Goal: Information Seeking & Learning: Learn about a topic

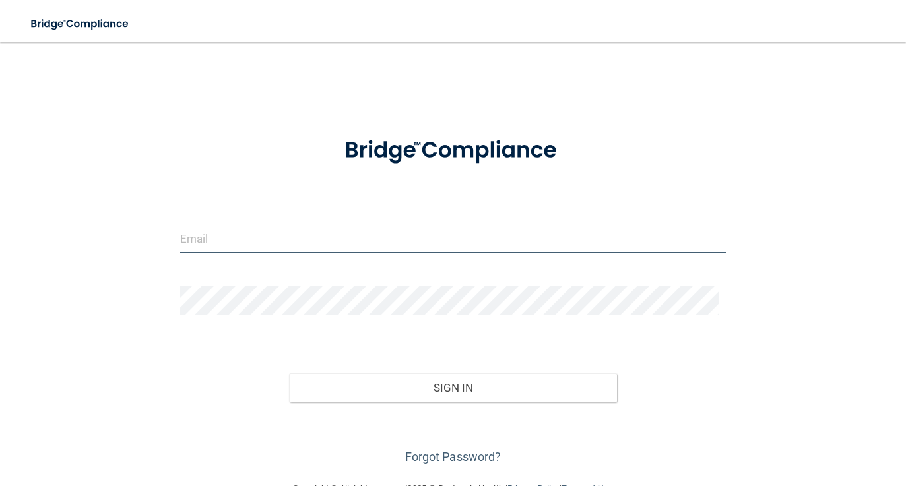
click at [239, 238] on input "email" at bounding box center [453, 239] width 547 height 30
type input "[EMAIL_ADDRESS][DOMAIN_NAME]"
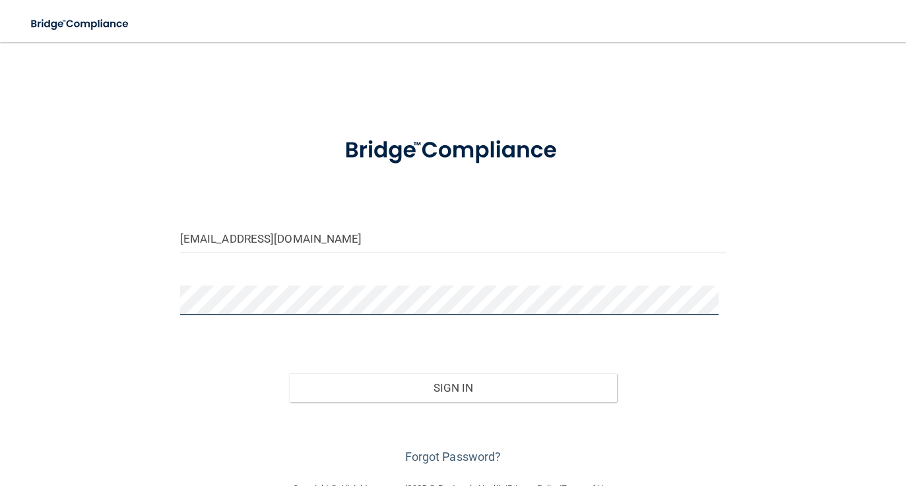
click at [289, 374] on button "Sign In" at bounding box center [453, 388] width 328 height 29
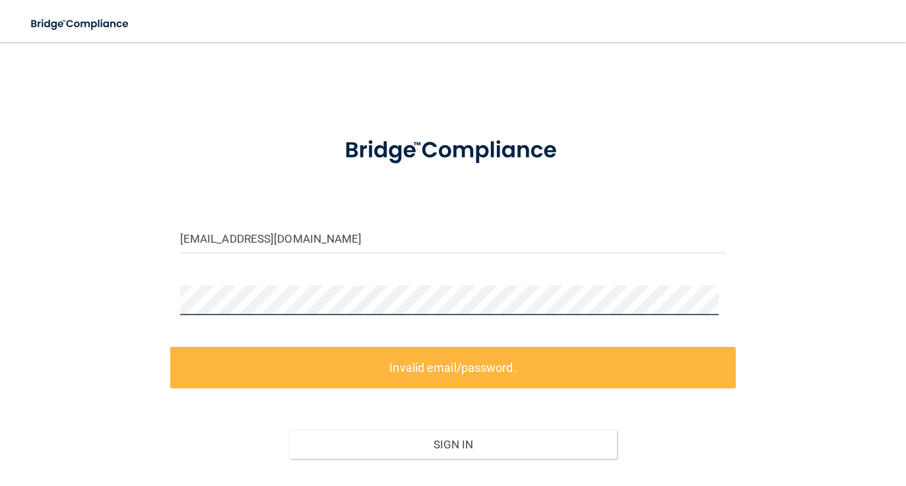
click at [0, 262] on html "Toggle navigation Manage My Enterprise Manage My Location achamberlain915@gmail…" at bounding box center [453, 243] width 906 height 486
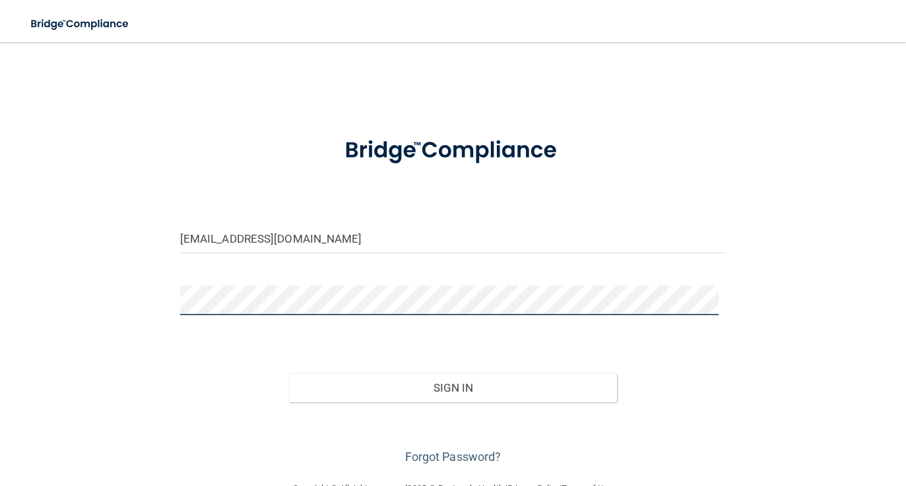
click at [289, 374] on button "Sign In" at bounding box center [453, 388] width 328 height 29
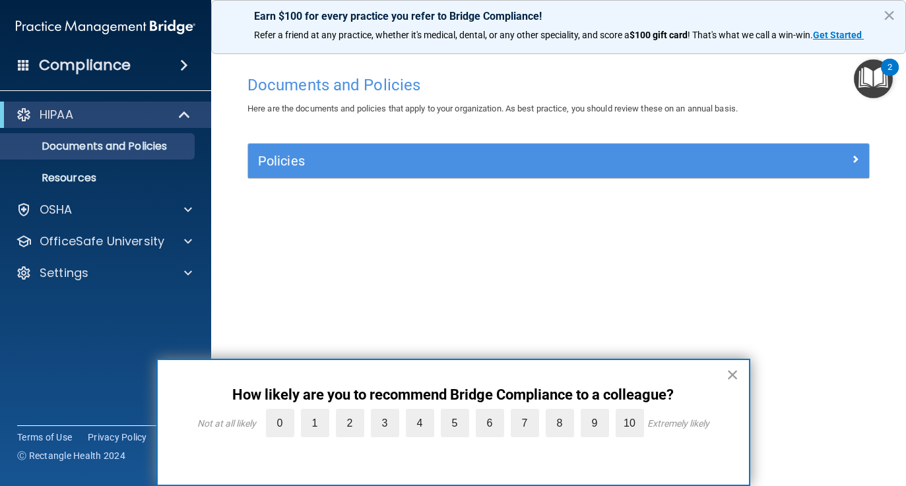
click at [727, 379] on button "×" at bounding box center [733, 374] width 13 height 21
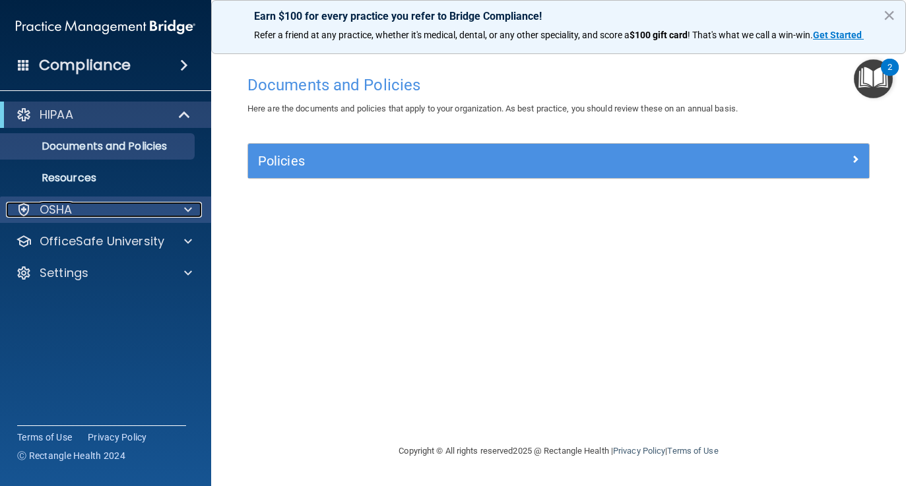
click at [103, 209] on div "OSHA" at bounding box center [88, 210] width 164 height 16
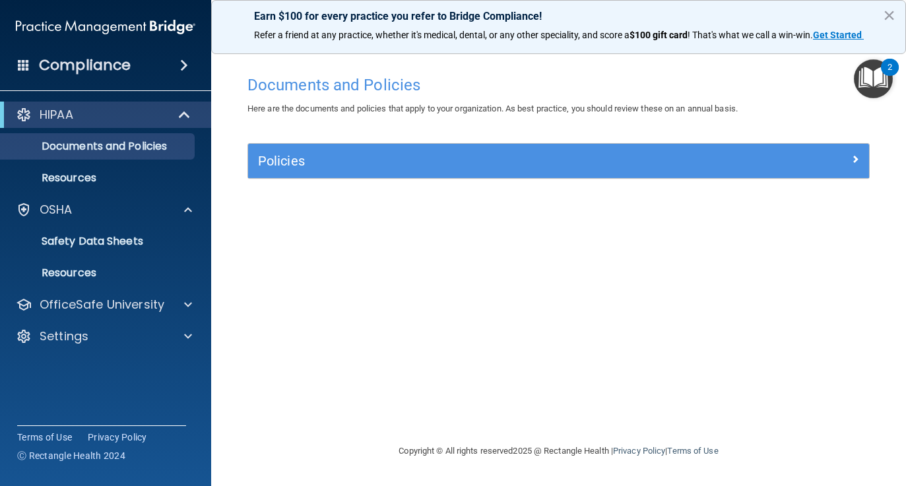
click at [29, 65] on span at bounding box center [24, 65] width 12 height 12
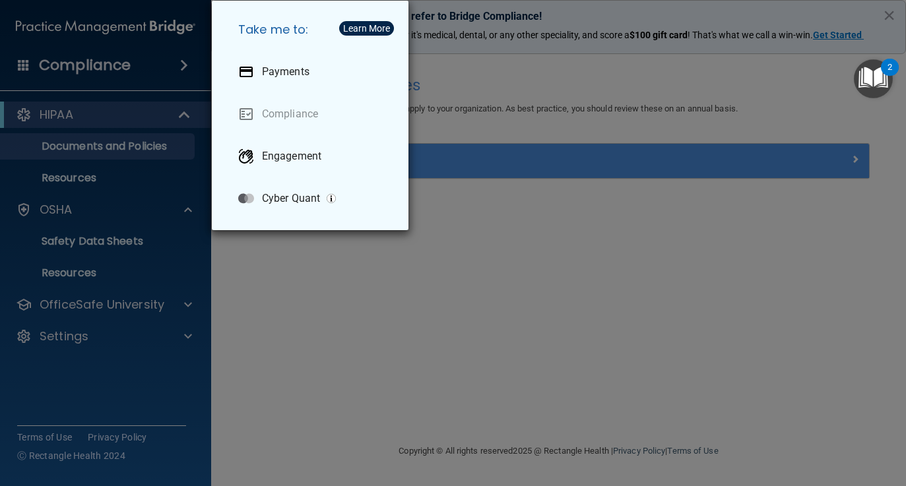
click at [688, 269] on div "Take me to: Payments Compliance Engagement Cyber Quant" at bounding box center [453, 243] width 906 height 486
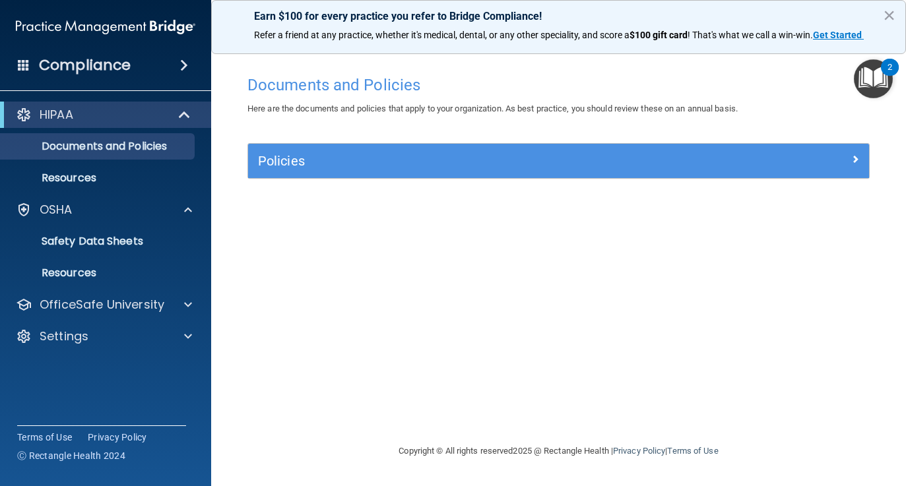
click at [869, 74] on img "Open Resource Center, 2 new notifications" at bounding box center [873, 78] width 39 height 39
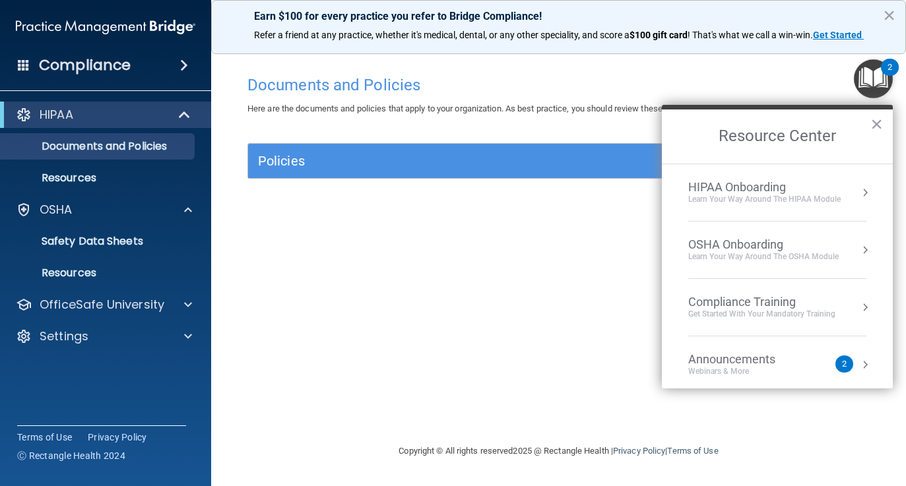
click at [804, 199] on div "Learn Your Way around the HIPAA module" at bounding box center [764, 199] width 152 height 11
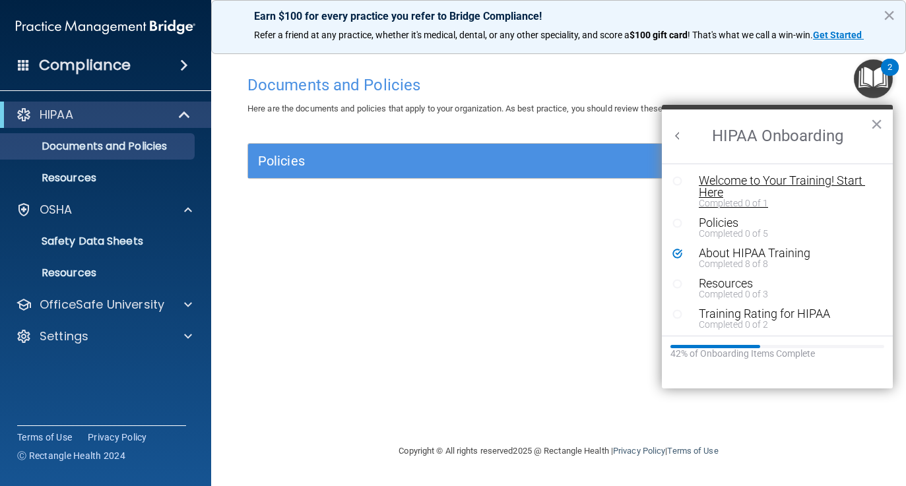
click at [714, 188] on div "Welcome to Your Training! Start Here" at bounding box center [782, 187] width 166 height 24
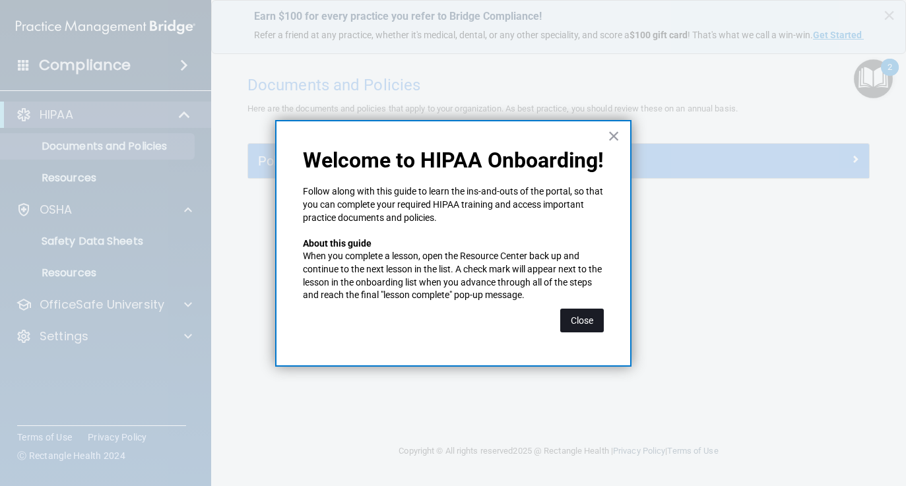
click at [578, 317] on button "Close" at bounding box center [582, 321] width 44 height 24
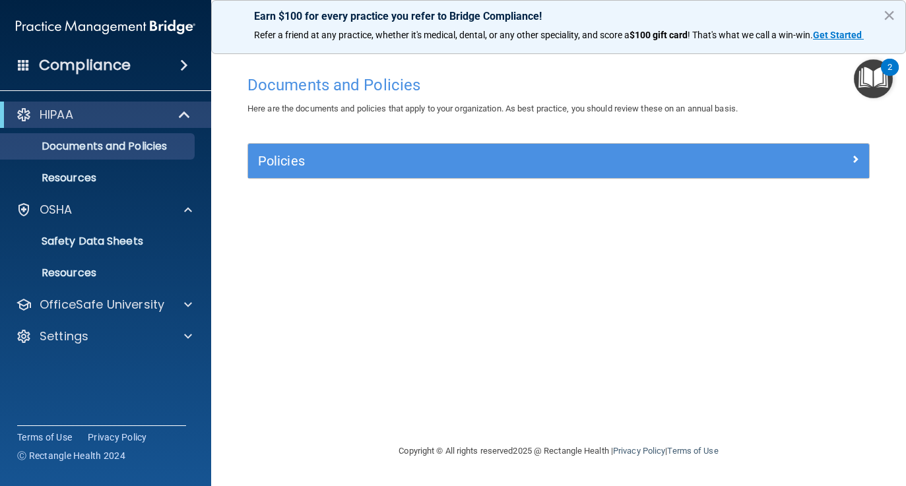
click at [861, 79] on img "Open Resource Center, 2 new notifications" at bounding box center [873, 78] width 39 height 39
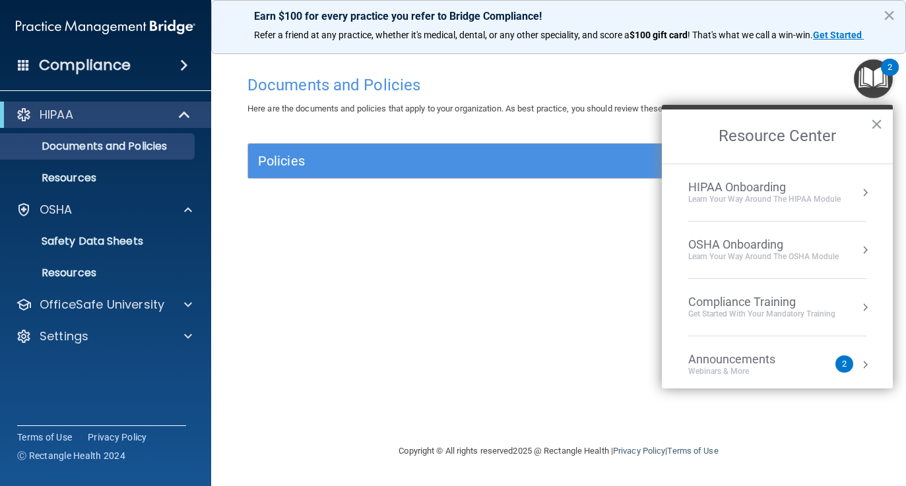
click at [859, 188] on button "Resource Center" at bounding box center [865, 192] width 13 height 13
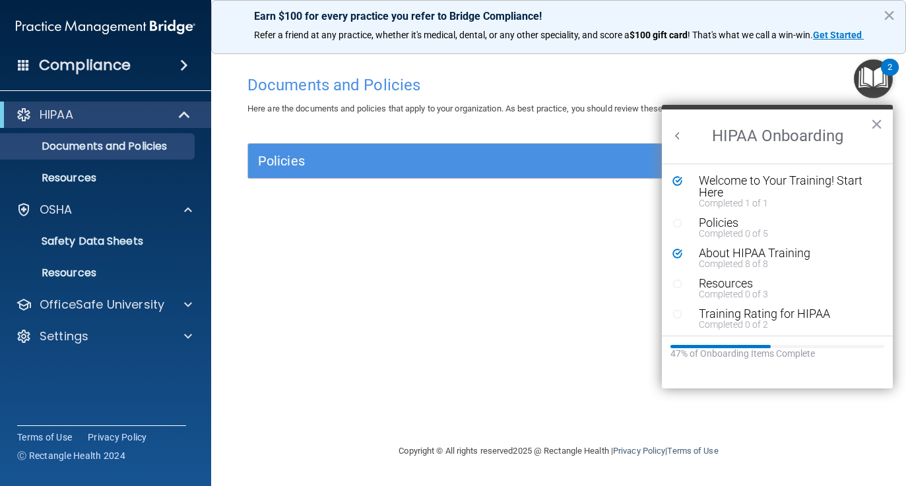
click at [729, 240] on li "Policies Completed 0 of 5" at bounding box center [778, 232] width 210 height 30
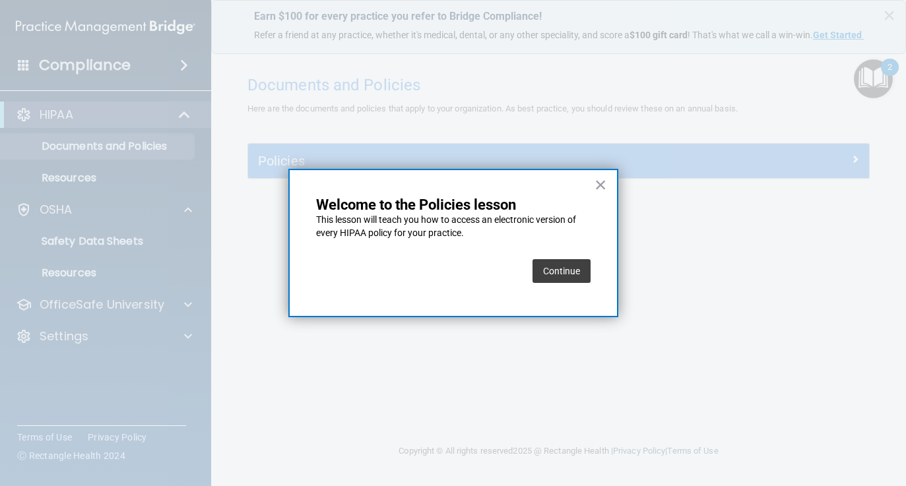
click at [572, 276] on button "Continue" at bounding box center [562, 271] width 58 height 24
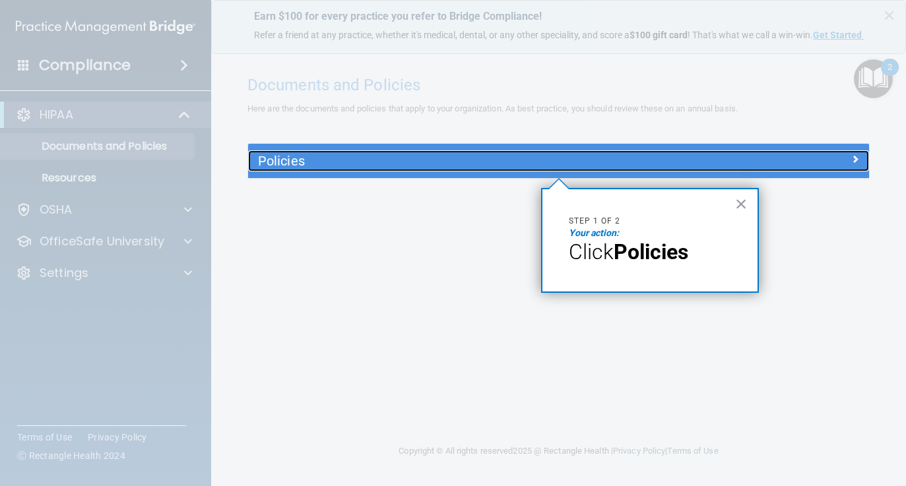
click at [320, 162] on h5 "Policies" at bounding box center [481, 161] width 446 height 15
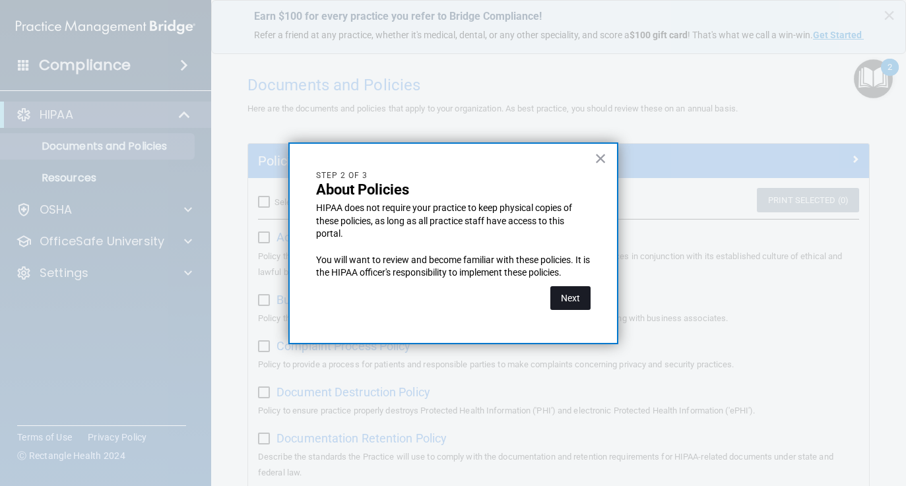
click at [568, 296] on button "Next" at bounding box center [570, 298] width 40 height 24
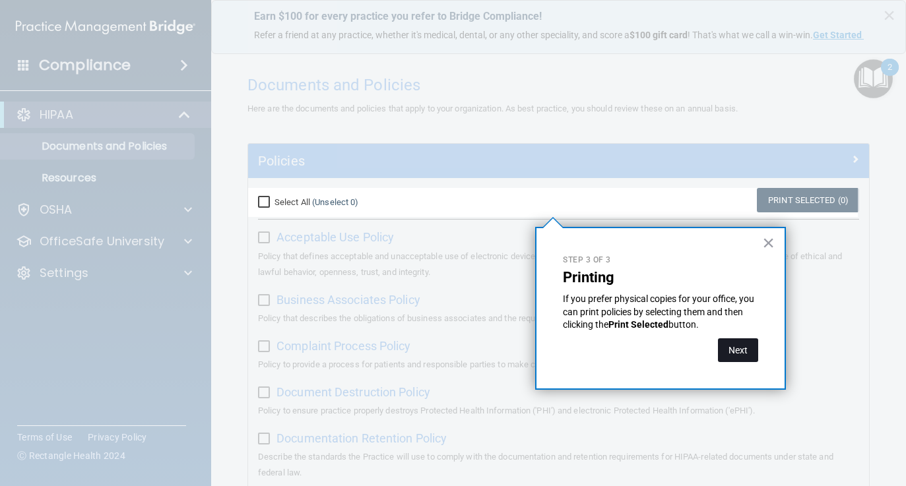
click at [731, 354] on button "Next" at bounding box center [738, 351] width 40 height 24
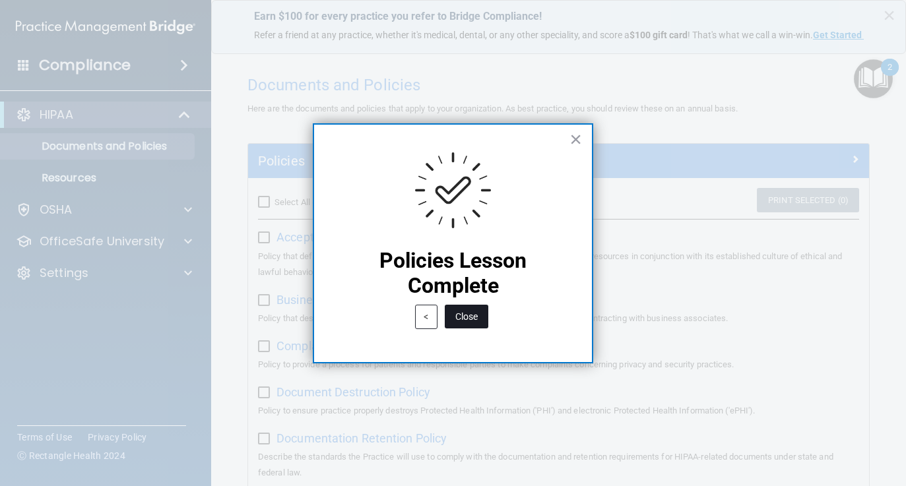
click at [479, 314] on button "Close" at bounding box center [467, 317] width 44 height 24
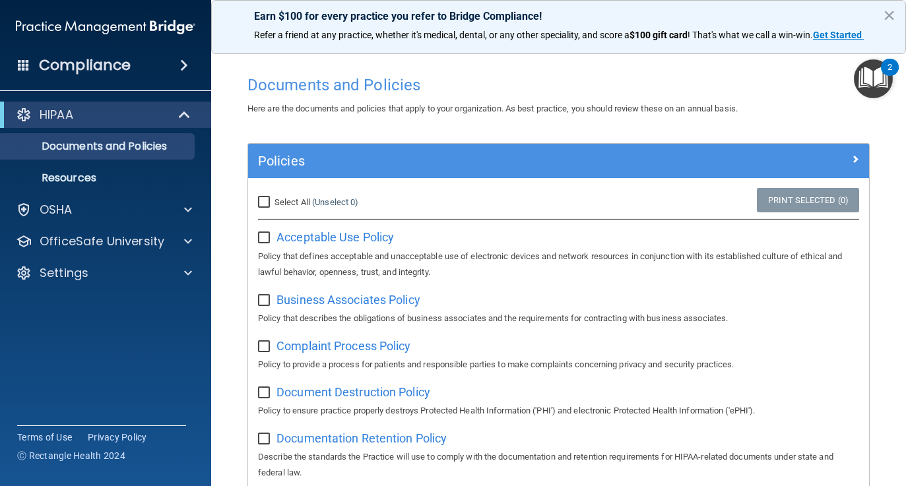
click at [863, 81] on img "Open Resource Center, 2 new notifications" at bounding box center [873, 78] width 39 height 39
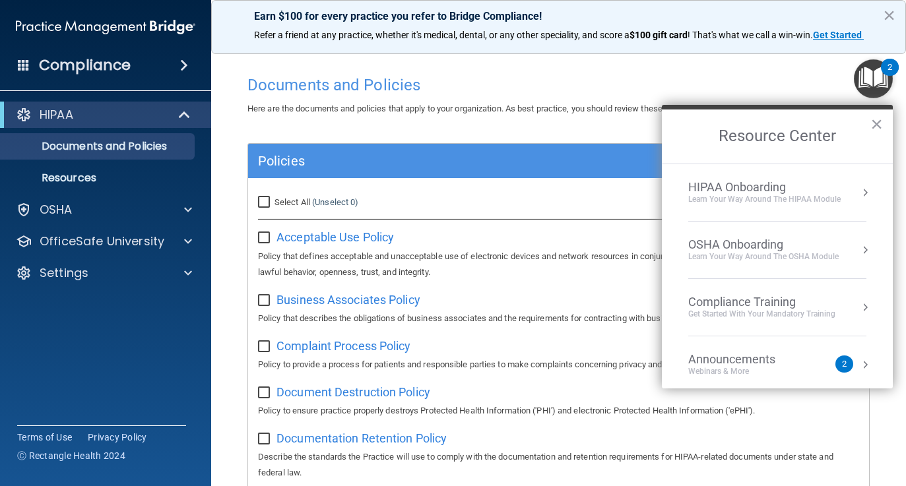
click at [783, 189] on div "HIPAA Onboarding" at bounding box center [764, 187] width 152 height 15
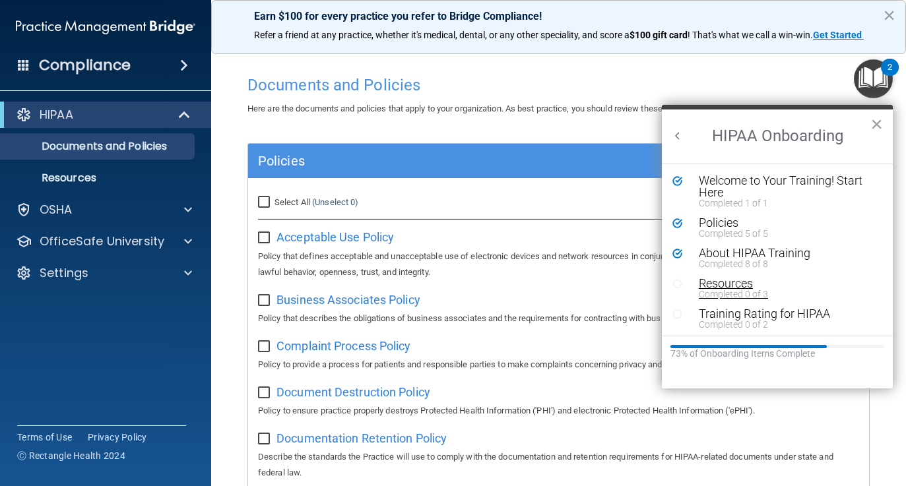
click at [749, 291] on div "Completed 0 of 3" at bounding box center [782, 294] width 166 height 9
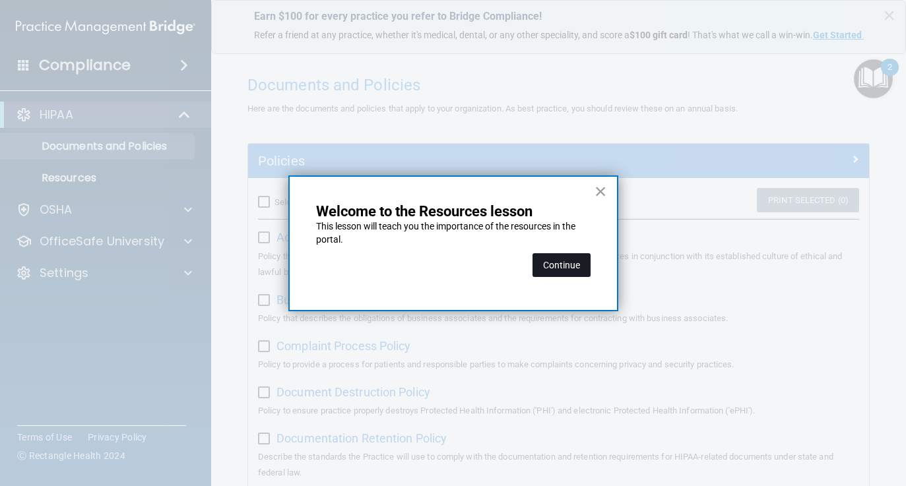
click at [574, 270] on button "Continue" at bounding box center [562, 265] width 58 height 24
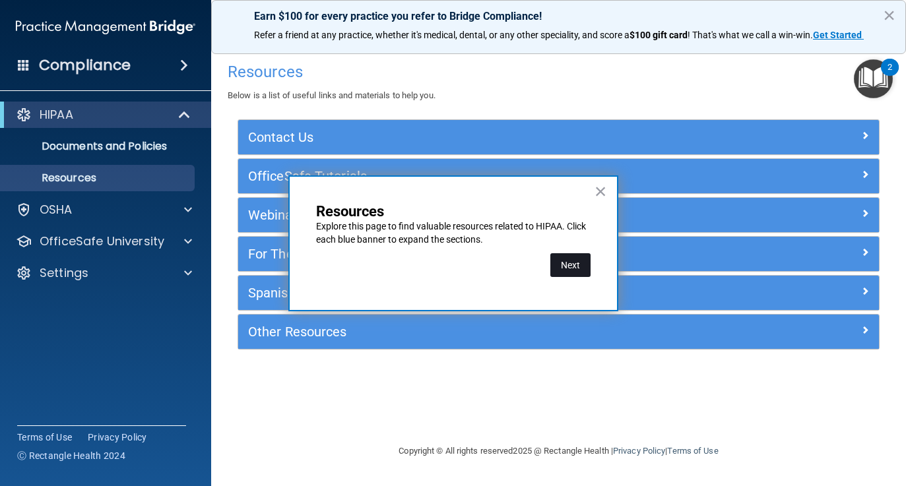
click at [566, 259] on button "Next" at bounding box center [570, 265] width 40 height 24
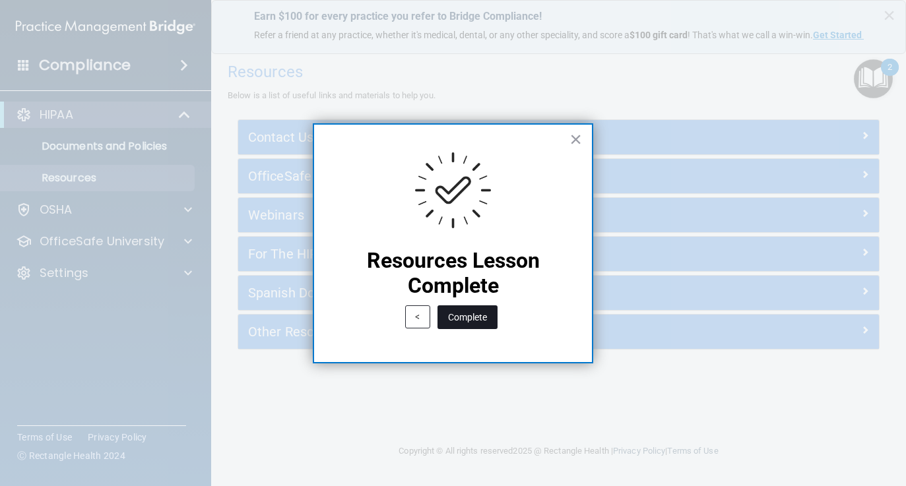
click at [482, 310] on button "Complete" at bounding box center [468, 318] width 60 height 24
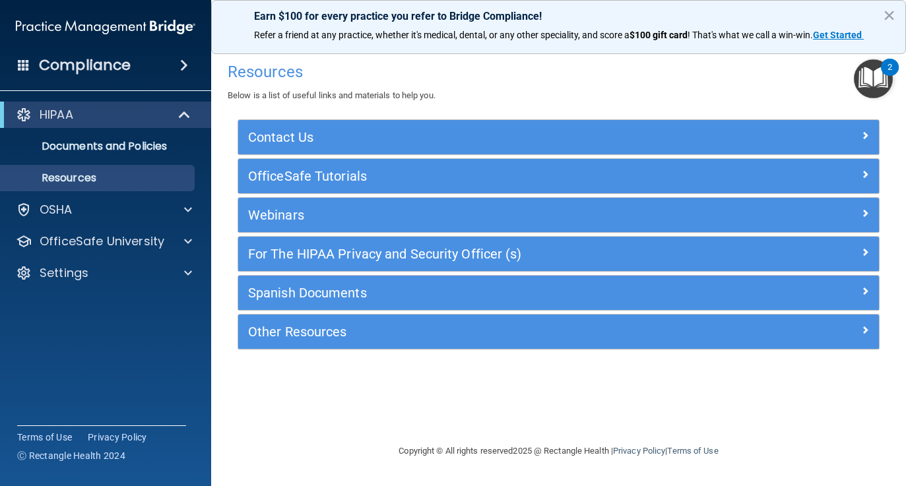
click at [870, 86] on img "Open Resource Center, 2 new notifications" at bounding box center [873, 78] width 39 height 39
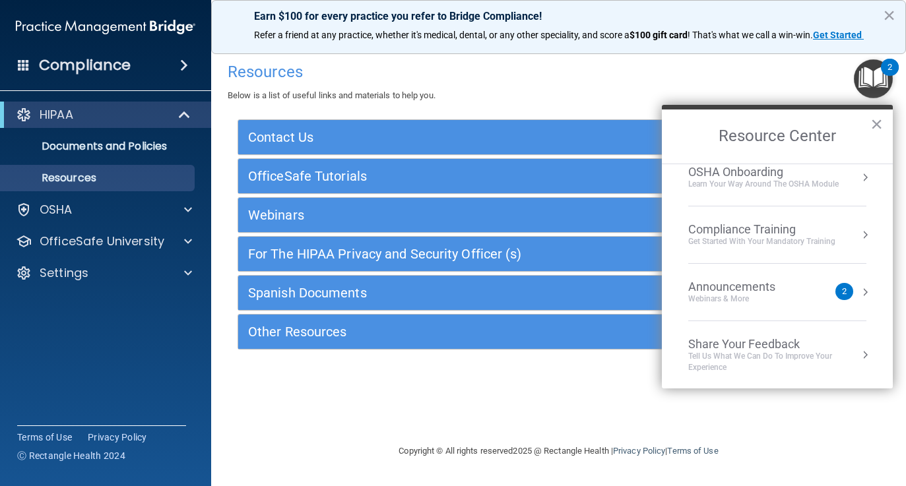
scroll to position [74, 0]
click at [727, 289] on div "Announcements" at bounding box center [745, 286] width 114 height 15
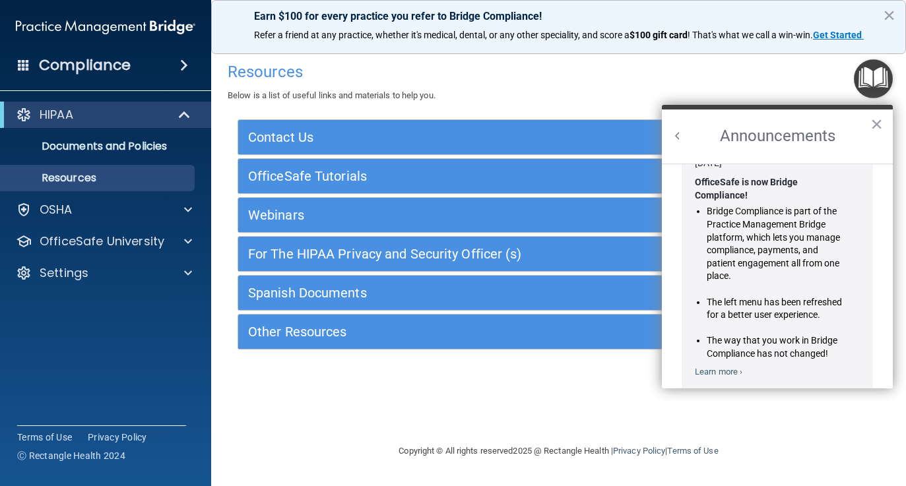
scroll to position [0, 0]
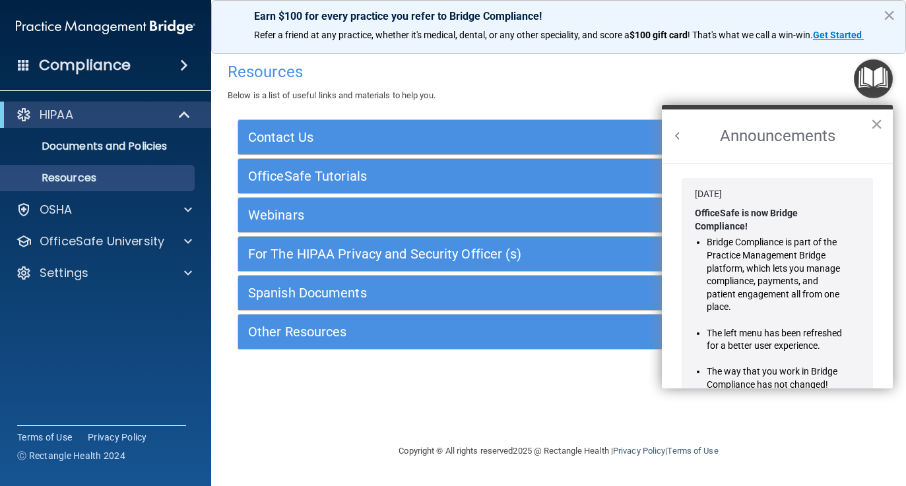
click at [681, 131] on button "Back to Resource Center Home" at bounding box center [677, 135] width 13 height 13
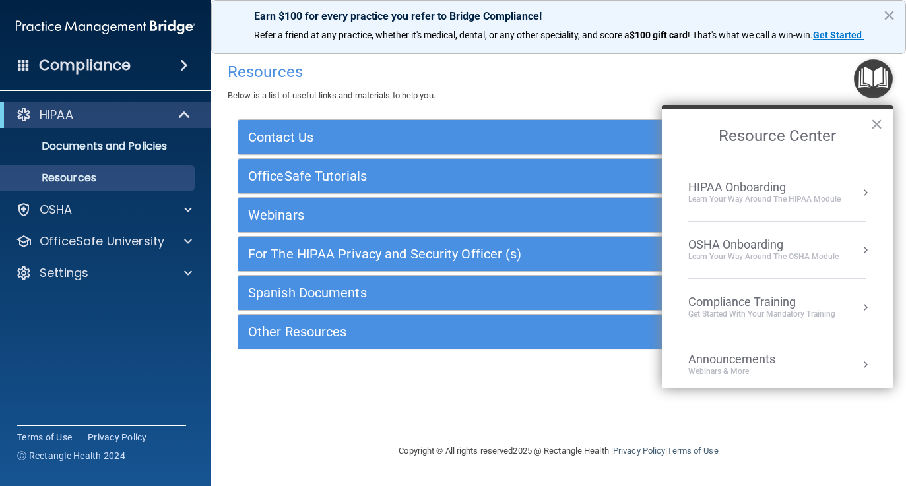
click at [763, 189] on div "HIPAA Onboarding" at bounding box center [764, 187] width 152 height 15
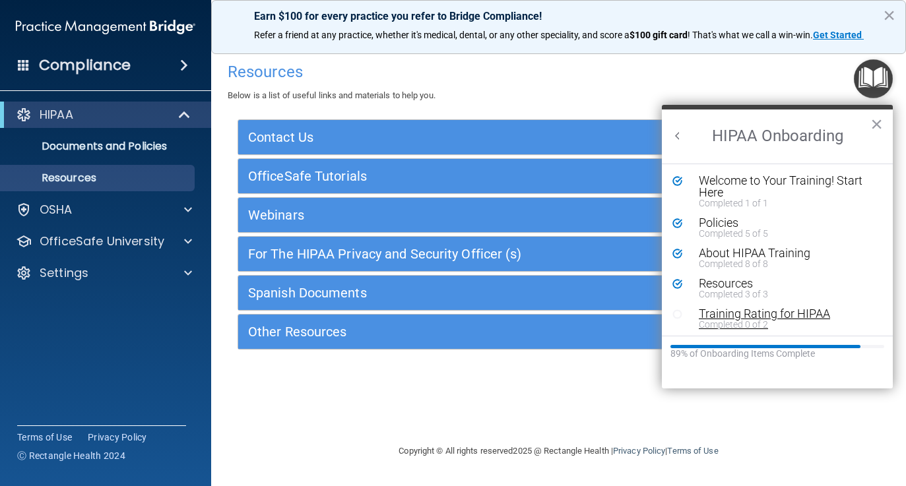
click at [756, 317] on div "Training Rating for HIPAA" at bounding box center [782, 314] width 166 height 12
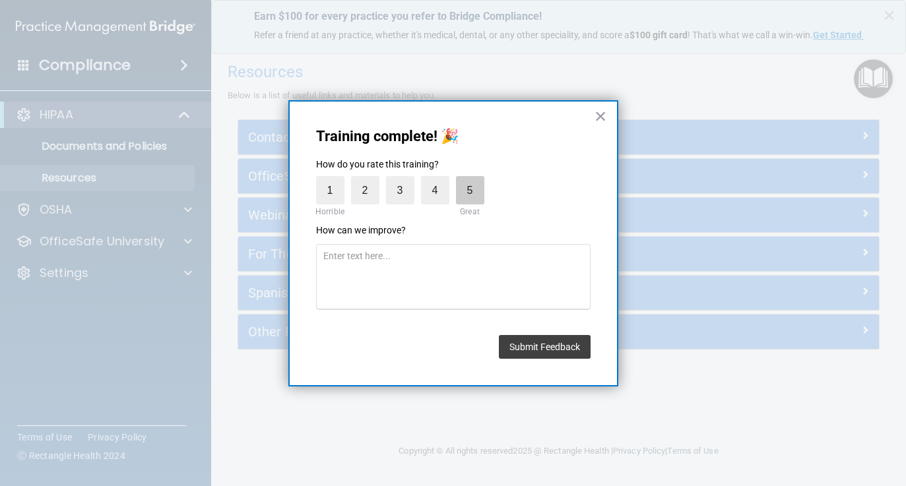
click at [461, 185] on label "5" at bounding box center [470, 190] width 28 height 28
click at [440, 180] on input "5" at bounding box center [440, 180] width 0 height 0
click at [553, 353] on button "Submit Feedback" at bounding box center [545, 347] width 92 height 24
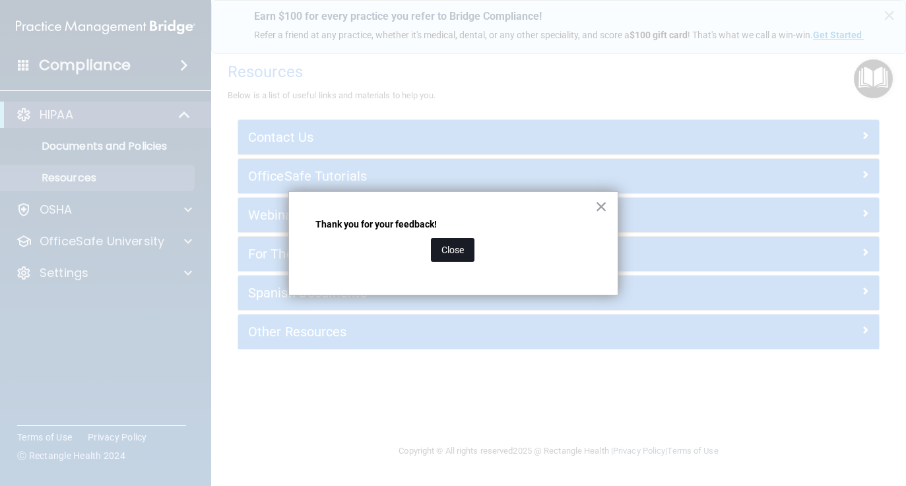
click at [458, 240] on button "Close" at bounding box center [453, 250] width 44 height 24
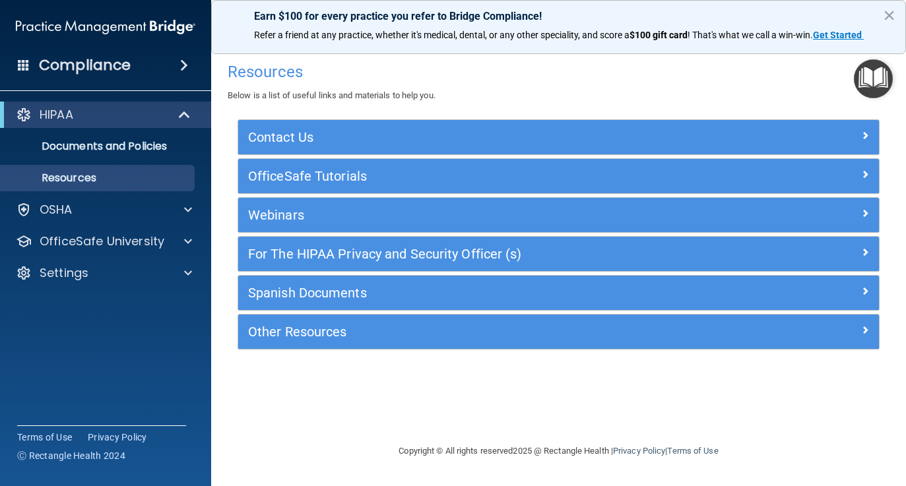
click at [868, 76] on img "Open Resource Center" at bounding box center [873, 78] width 39 height 39
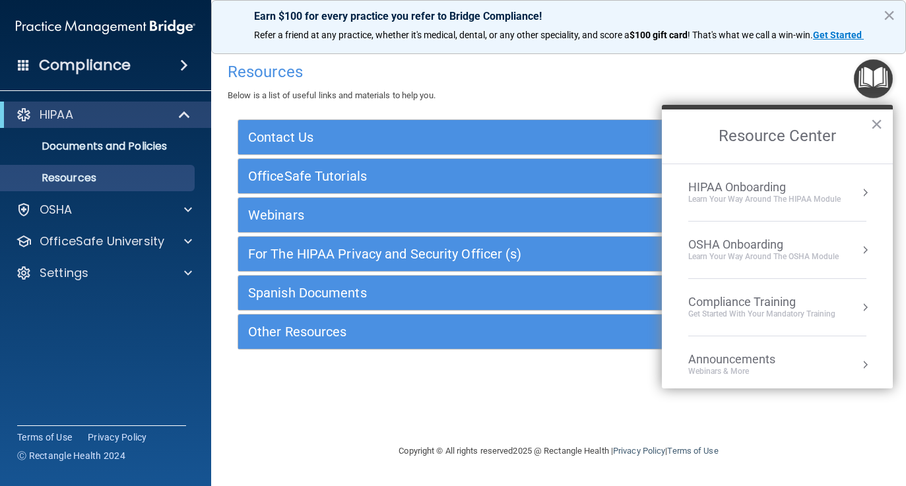
click at [770, 238] on div "OSHA Onboarding" at bounding box center [763, 245] width 150 height 15
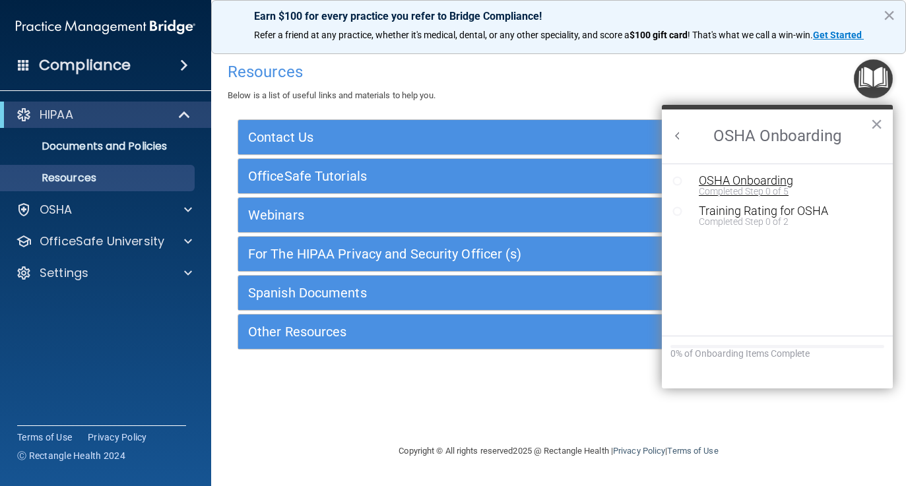
click at [762, 184] on div "OSHA Onboarding" at bounding box center [787, 181] width 177 height 12
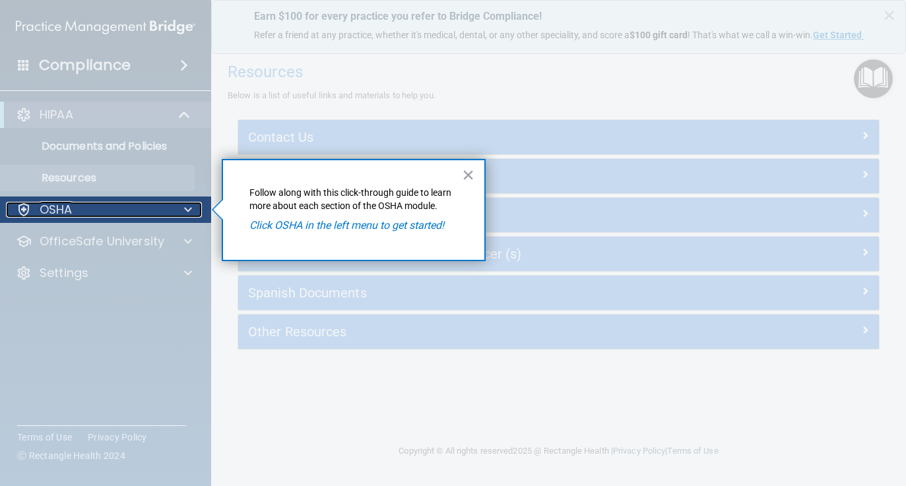
click at [91, 206] on div "OSHA" at bounding box center [88, 210] width 164 height 16
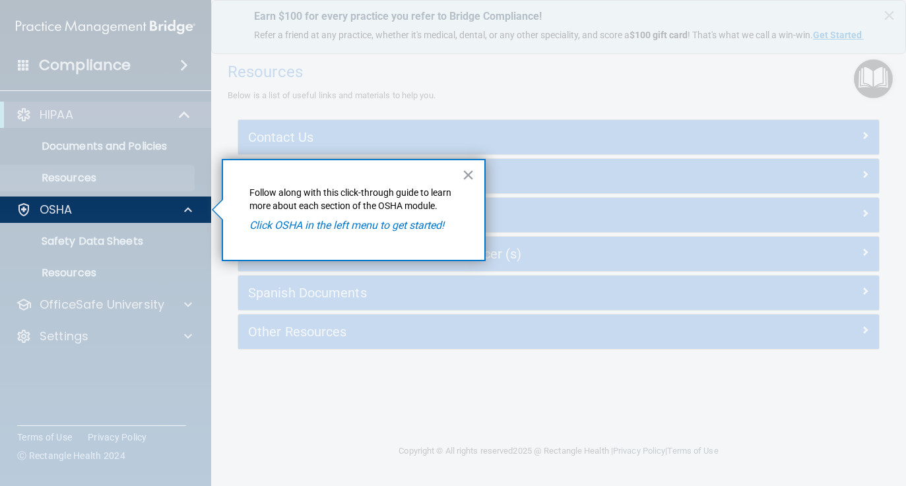
click at [90, 240] on div at bounding box center [106, 354] width 212 height 263
click at [379, 232] on p "Click OSHA in the left menu to get started!" at bounding box center [353, 225] width 209 height 15
click at [62, 207] on p "OSHA" at bounding box center [56, 210] width 33 height 16
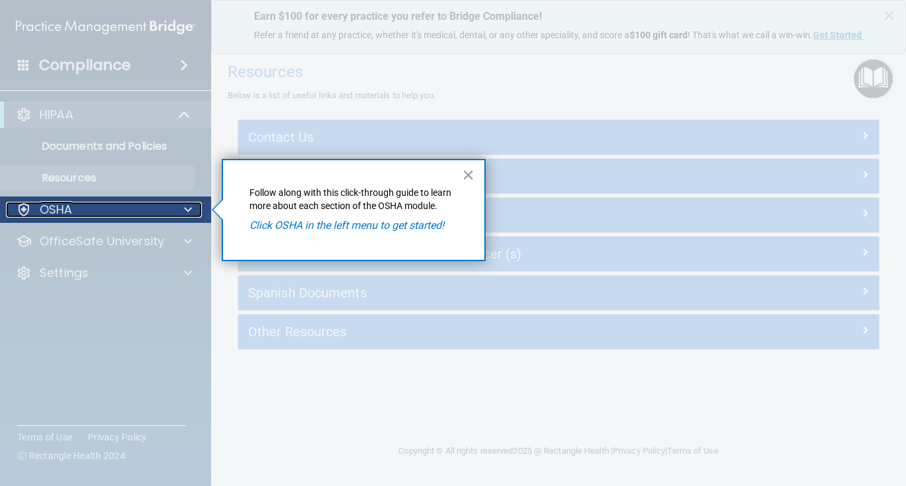
click at [71, 205] on p "OSHA" at bounding box center [56, 210] width 33 height 16
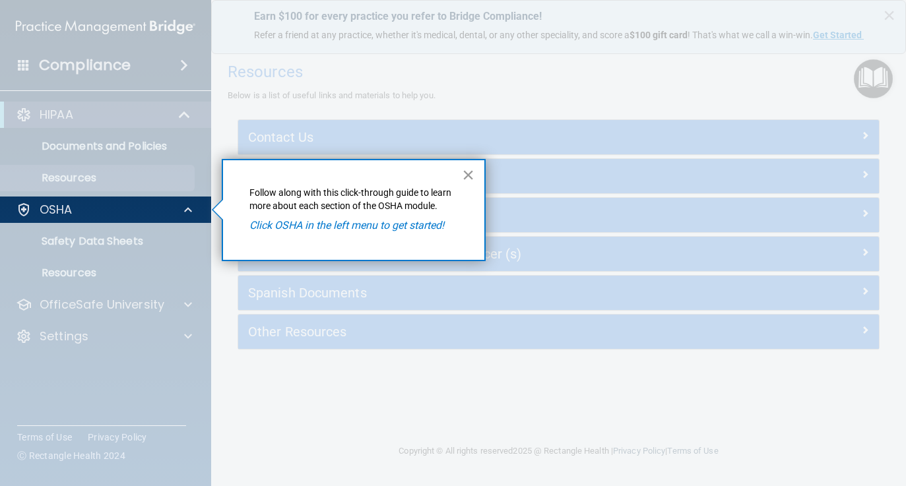
click at [470, 172] on button "×" at bounding box center [468, 174] width 13 height 21
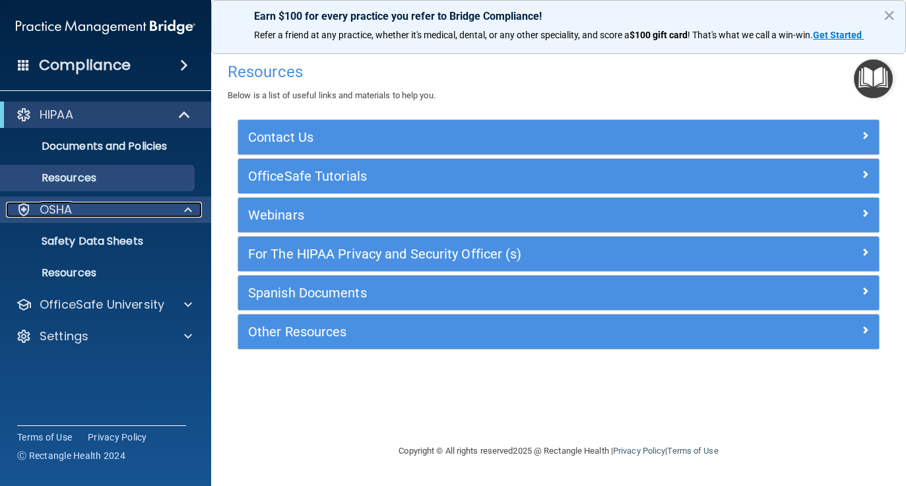
click at [106, 207] on div "OSHA" at bounding box center [88, 210] width 164 height 16
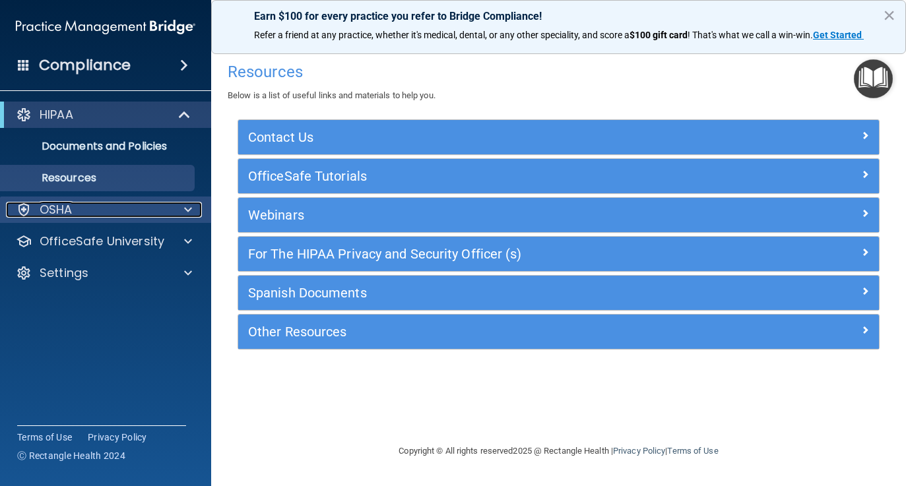
click at [90, 211] on div "OSHA" at bounding box center [88, 210] width 164 height 16
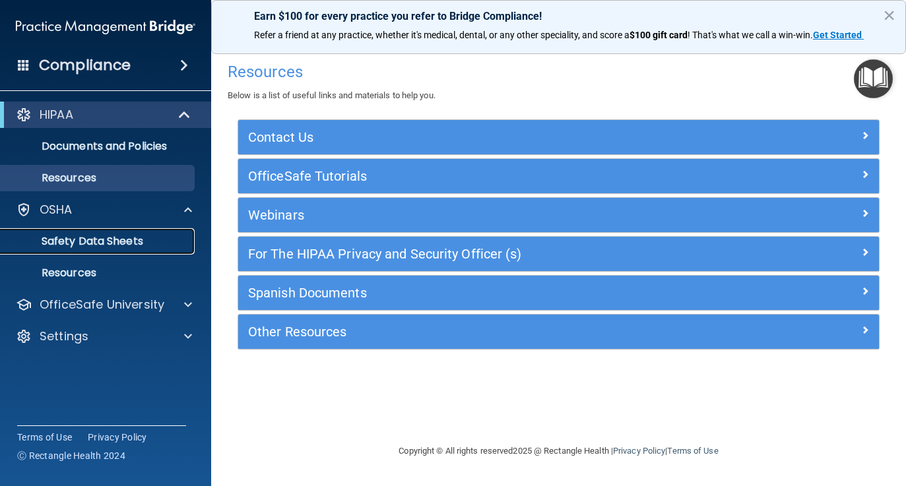
click at [67, 238] on p "Safety Data Sheets" at bounding box center [99, 241] width 180 height 13
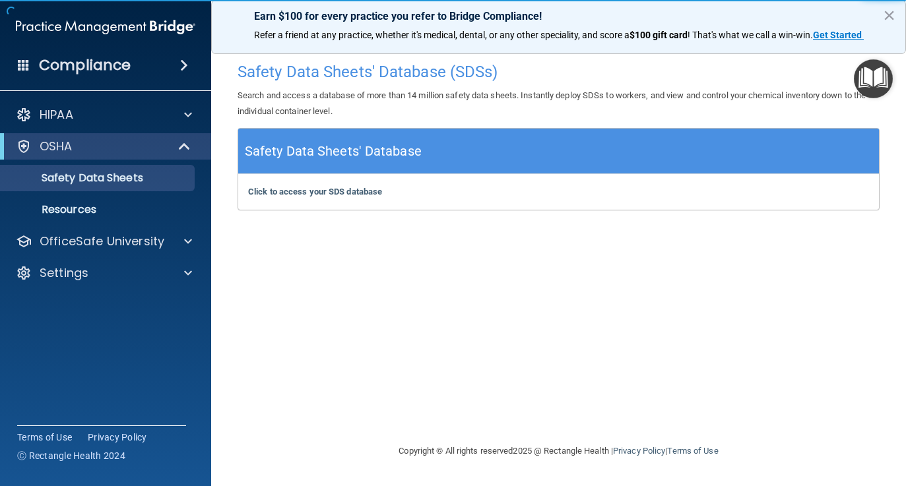
click at [860, 83] on img "Open Resource Center" at bounding box center [873, 78] width 39 height 39
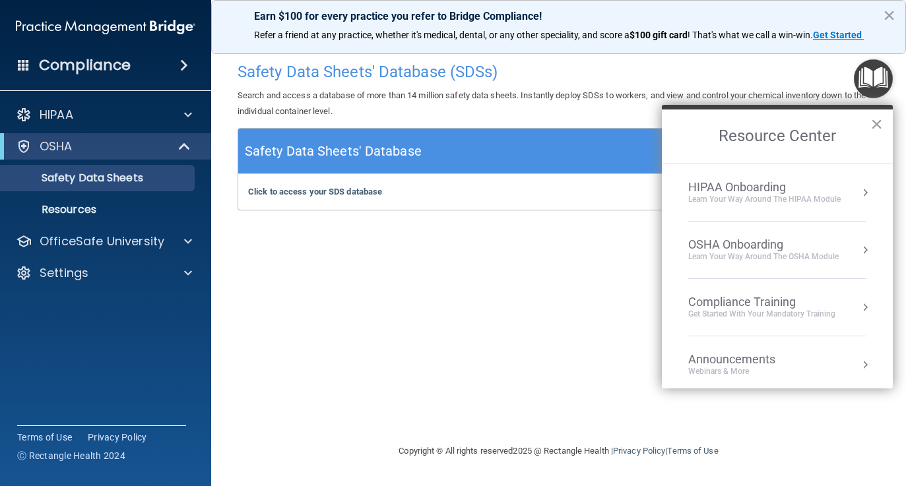
click at [794, 236] on li "OSHA Onboarding Learn your way around the OSHA module" at bounding box center [777, 250] width 178 height 57
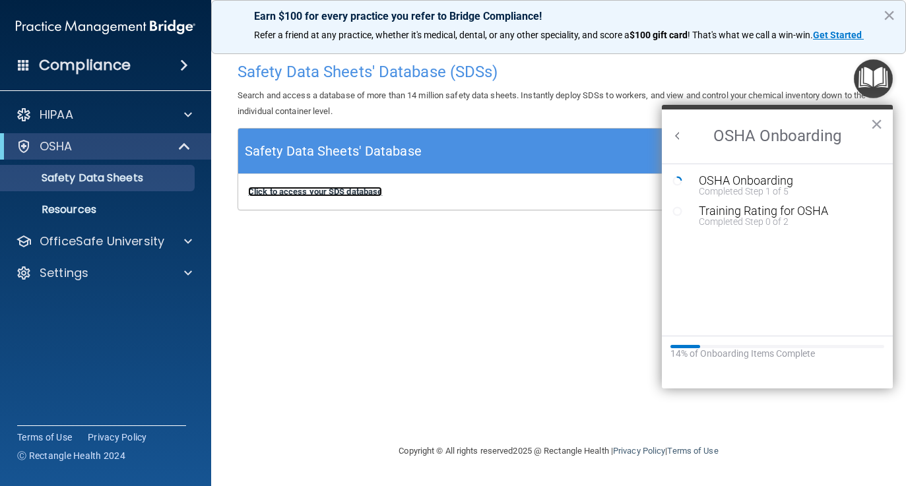
click at [333, 193] on b "Click to access your SDS database" at bounding box center [315, 192] width 134 height 10
click at [720, 178] on div "OSHA Onboarding" at bounding box center [787, 181] width 177 height 12
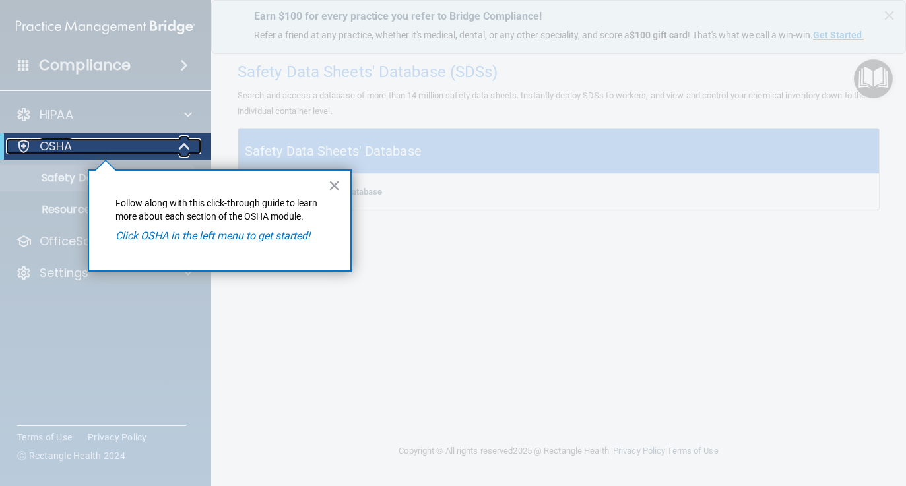
click at [13, 139] on div "OSHA" at bounding box center [87, 147] width 163 height 16
click at [329, 186] on button "×" at bounding box center [334, 185] width 13 height 21
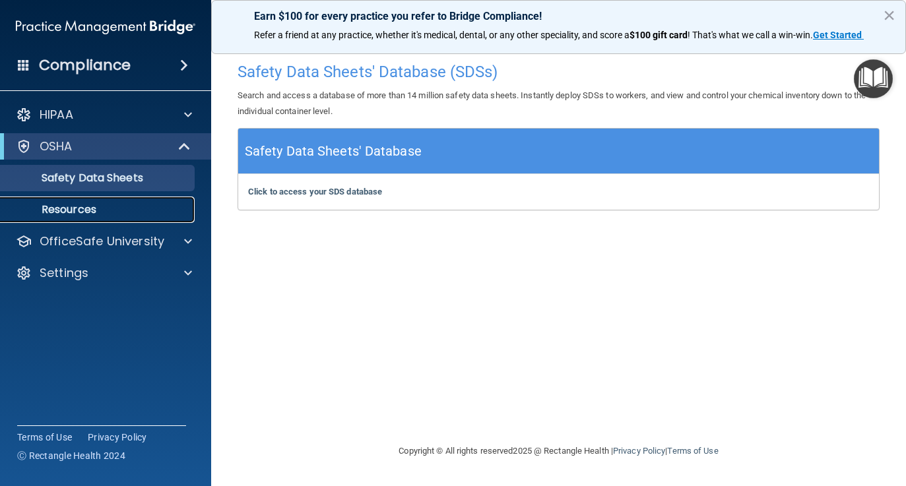
click at [75, 205] on p "Resources" at bounding box center [99, 209] width 180 height 13
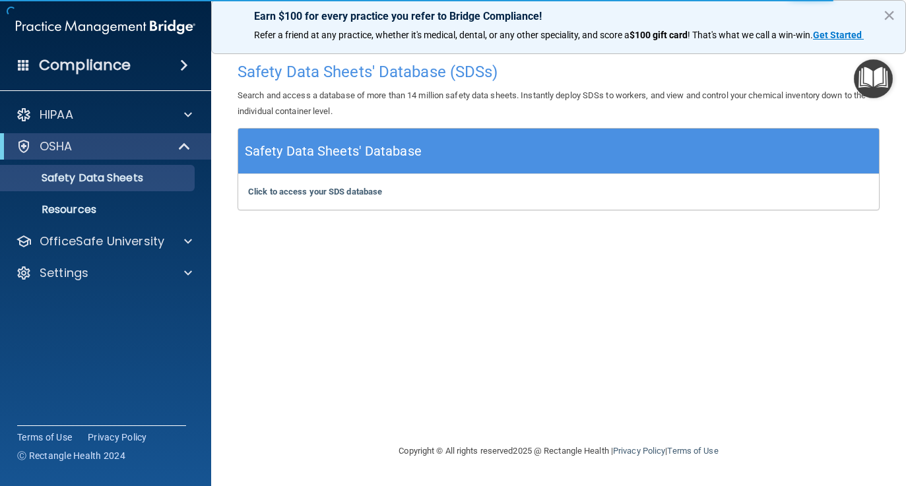
click at [864, 80] on img "Open Resource Center" at bounding box center [873, 78] width 39 height 39
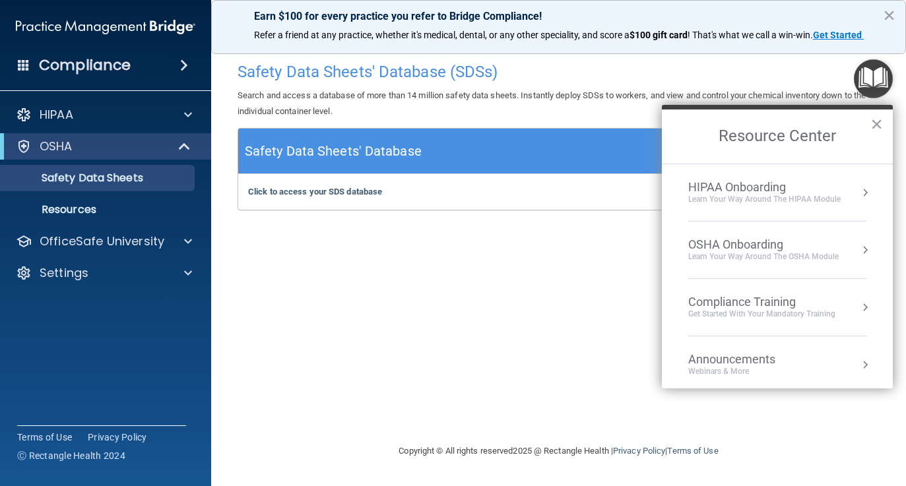
click at [799, 247] on div "OSHA Onboarding" at bounding box center [763, 245] width 150 height 15
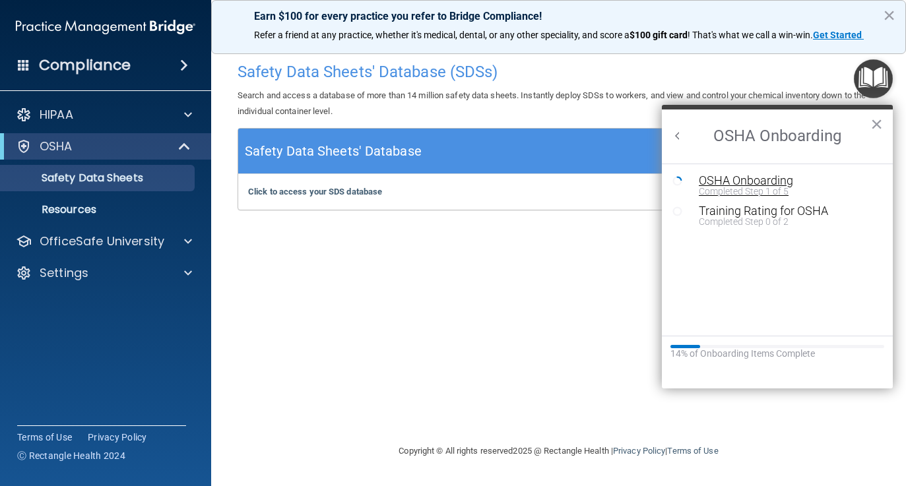
click at [774, 192] on div "Completed Step 1 of 5" at bounding box center [787, 191] width 177 height 9
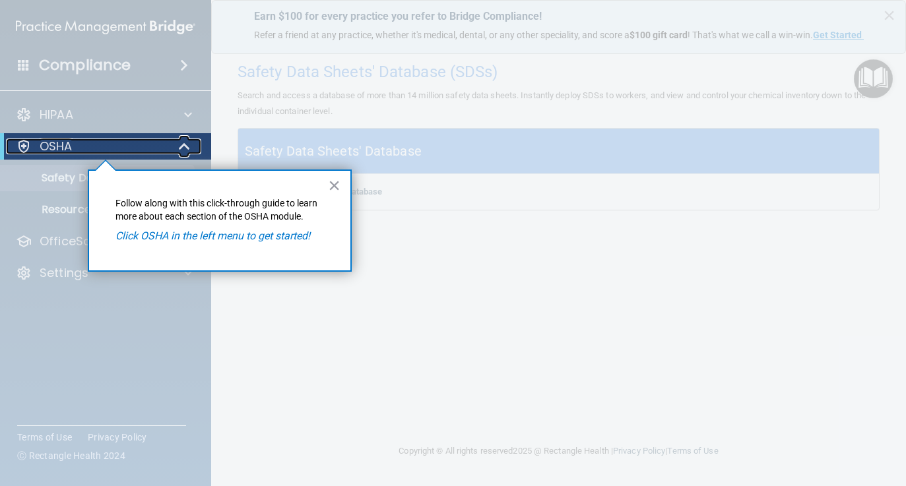
click at [182, 147] on span at bounding box center [185, 147] width 11 height 16
click at [182, 147] on div at bounding box center [185, 147] width 32 height 16
click at [50, 147] on p "OSHA" at bounding box center [56, 147] width 33 height 16
click at [21, 145] on div at bounding box center [24, 147] width 16 height 16
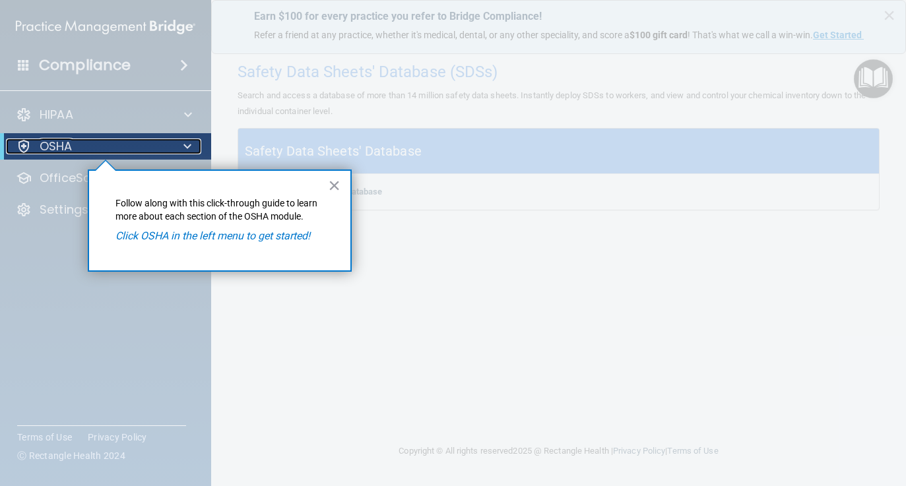
click at [21, 145] on div at bounding box center [24, 147] width 16 height 16
click at [334, 181] on button "×" at bounding box center [334, 185] width 13 height 21
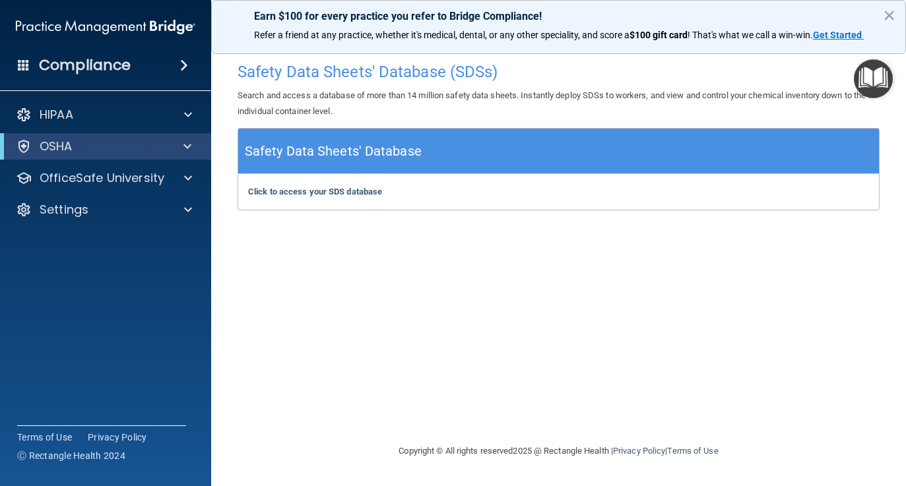
click at [853, 75] on h4 "Safety Data Sheets' Database (SDSs)" at bounding box center [559, 71] width 642 height 17
click at [879, 78] on img "Open Resource Center" at bounding box center [873, 78] width 39 height 39
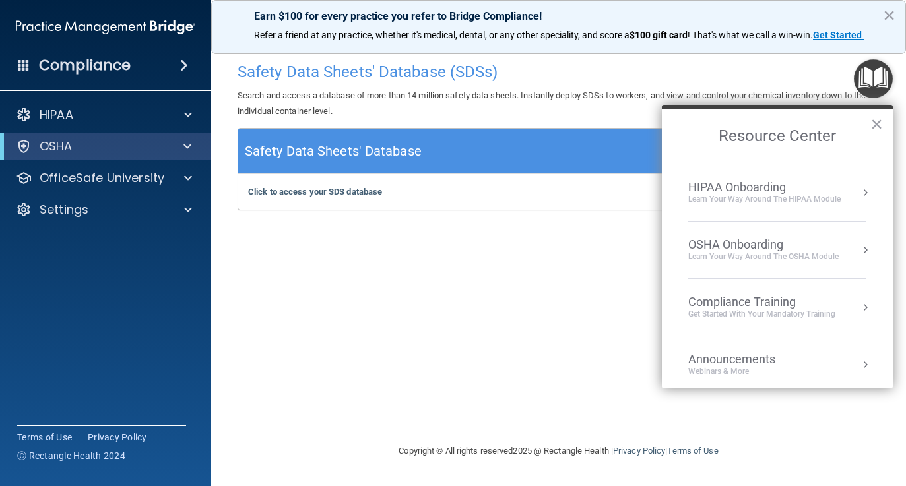
click at [756, 304] on div "Compliance Training" at bounding box center [761, 302] width 147 height 15
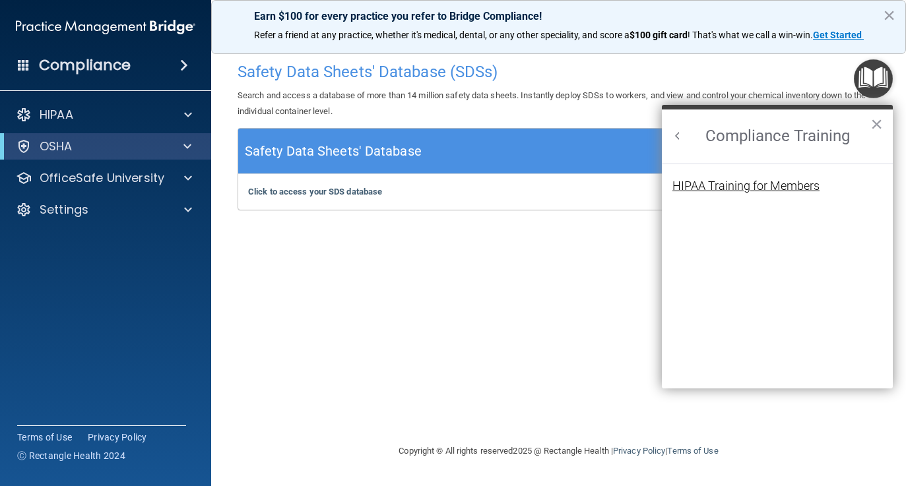
click at [767, 186] on div "HIPAA Training for Members" at bounding box center [746, 186] width 147 height 12
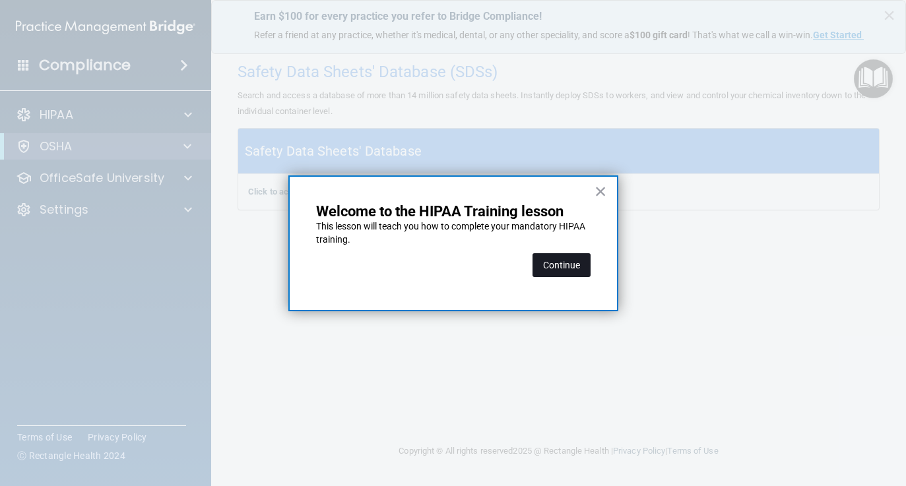
click at [560, 265] on button "Continue" at bounding box center [562, 265] width 58 height 24
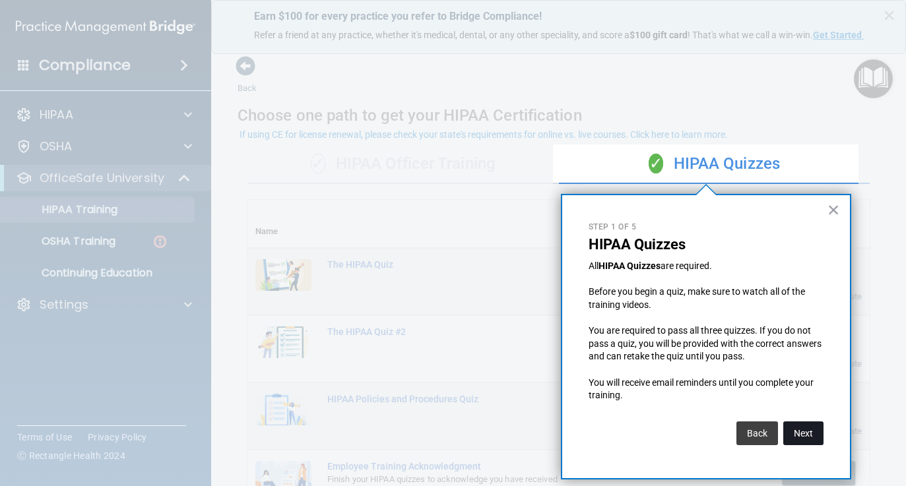
click at [805, 438] on button "Next" at bounding box center [803, 434] width 40 height 24
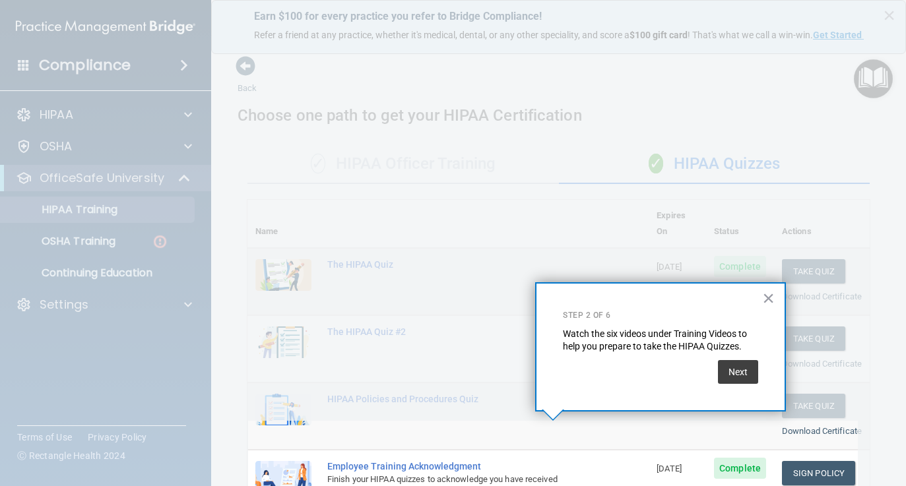
scroll to position [211, 0]
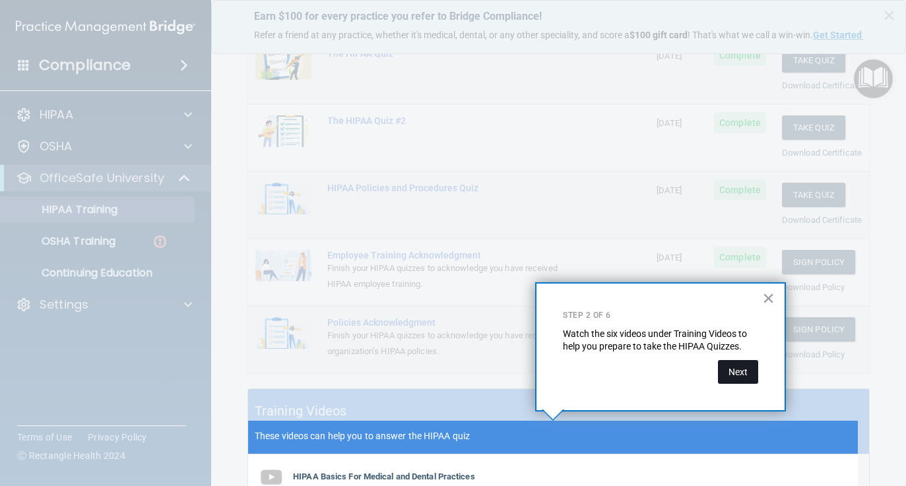
click at [741, 376] on button "Next" at bounding box center [738, 372] width 40 height 24
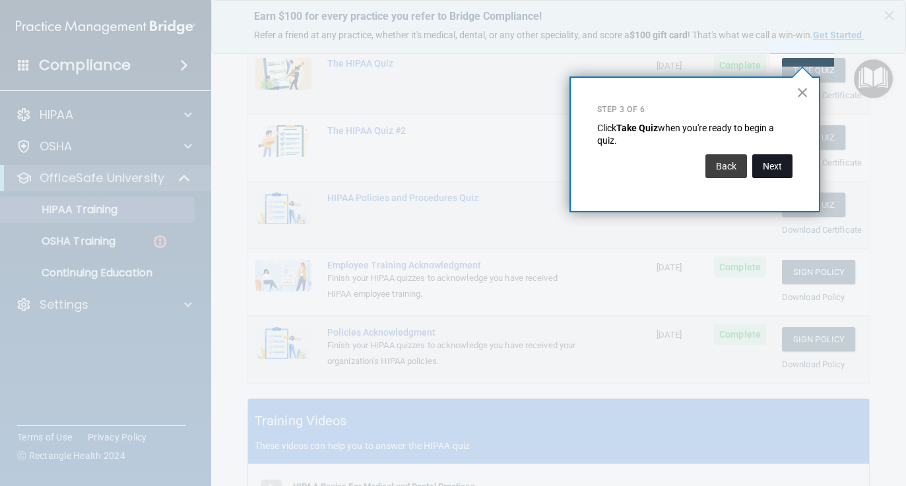
click at [778, 162] on button "Next" at bounding box center [772, 166] width 40 height 24
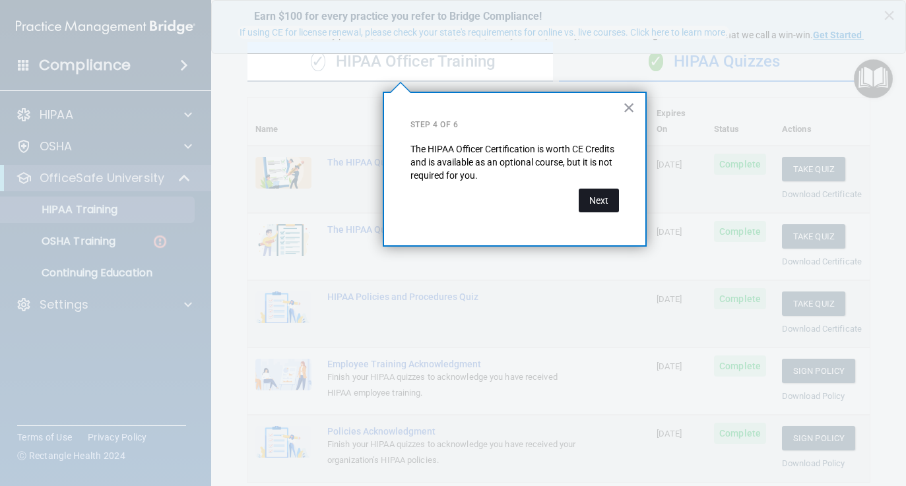
click at [595, 200] on button "Next" at bounding box center [599, 201] width 40 height 24
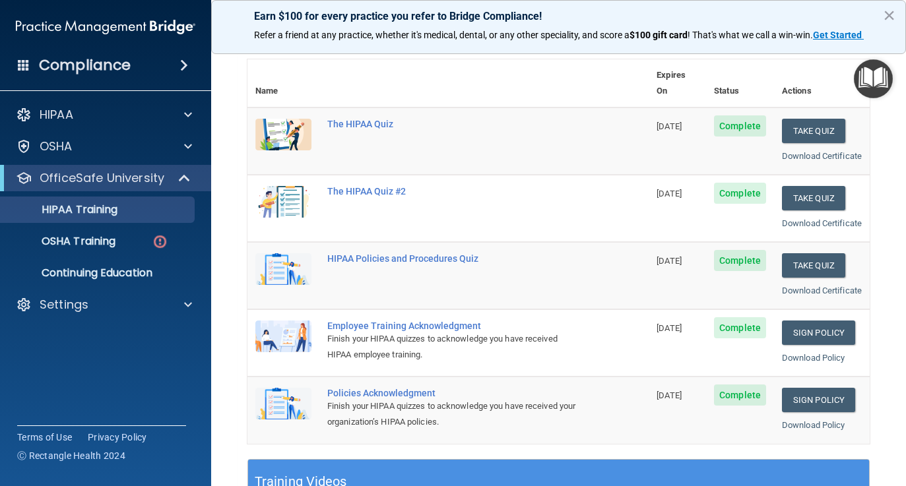
scroll to position [0, 0]
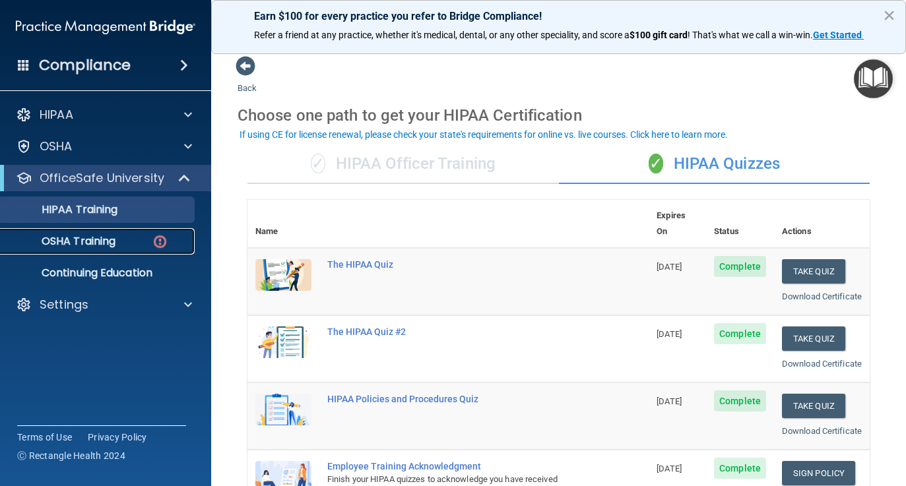
click at [132, 238] on div "OSHA Training" at bounding box center [99, 241] width 180 height 13
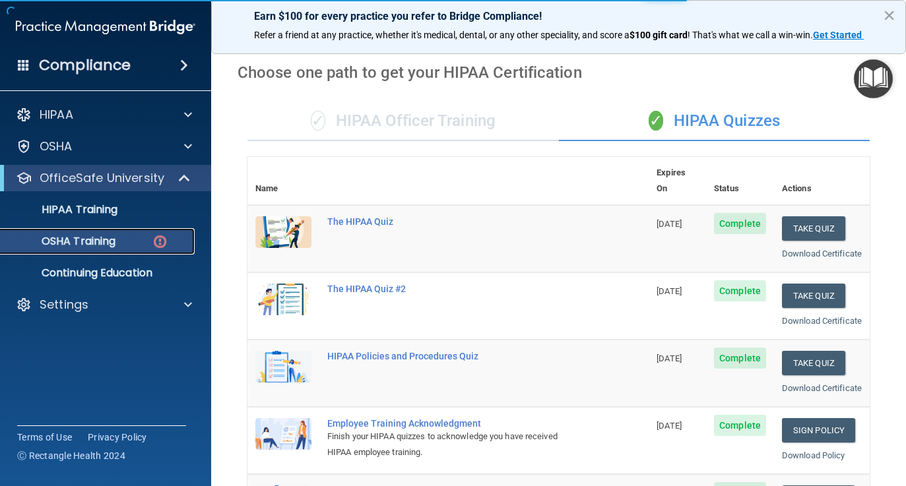
scroll to position [66, 0]
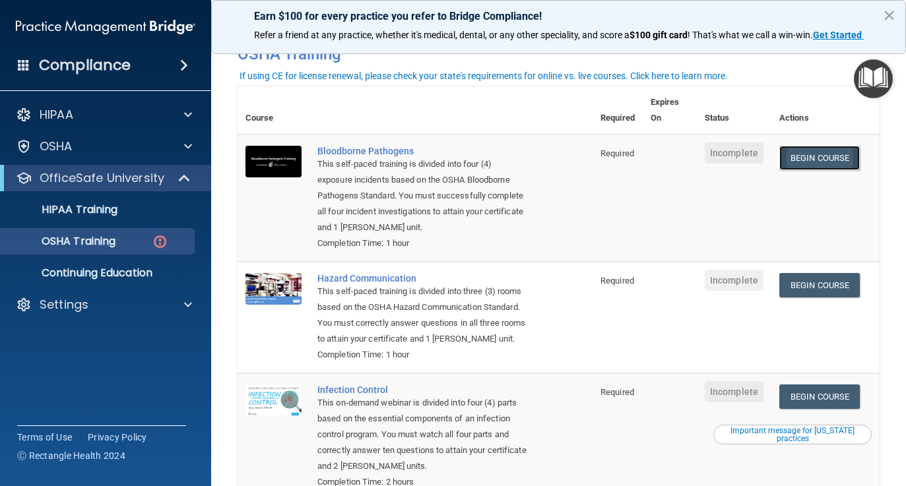
click at [805, 162] on link "Begin Course" at bounding box center [820, 158] width 81 height 24
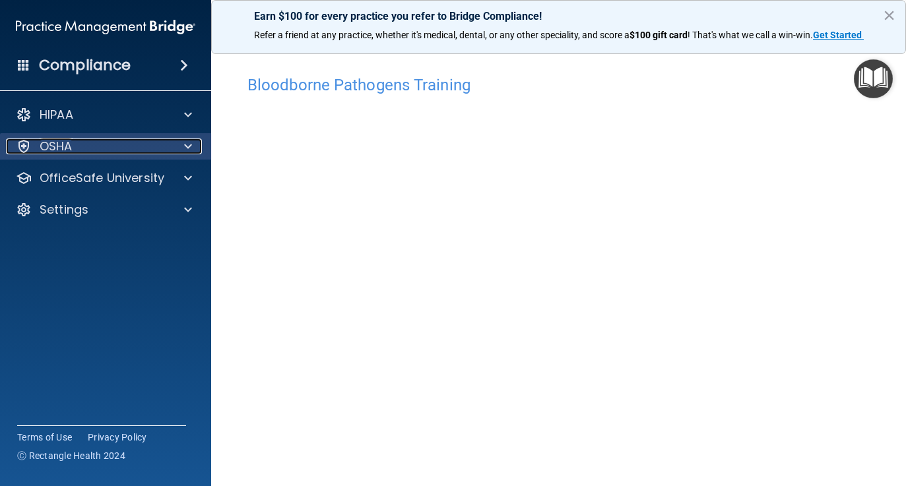
click at [185, 145] on span at bounding box center [188, 147] width 8 height 16
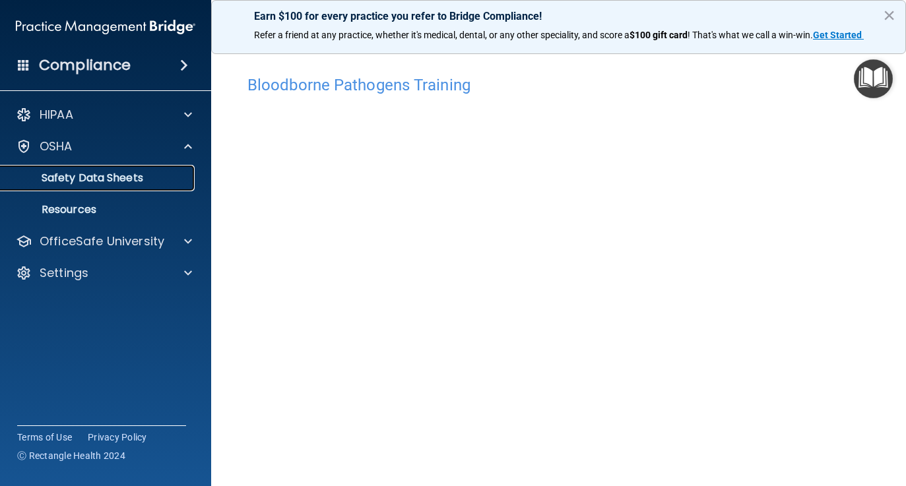
click at [134, 176] on p "Safety Data Sheets" at bounding box center [99, 178] width 180 height 13
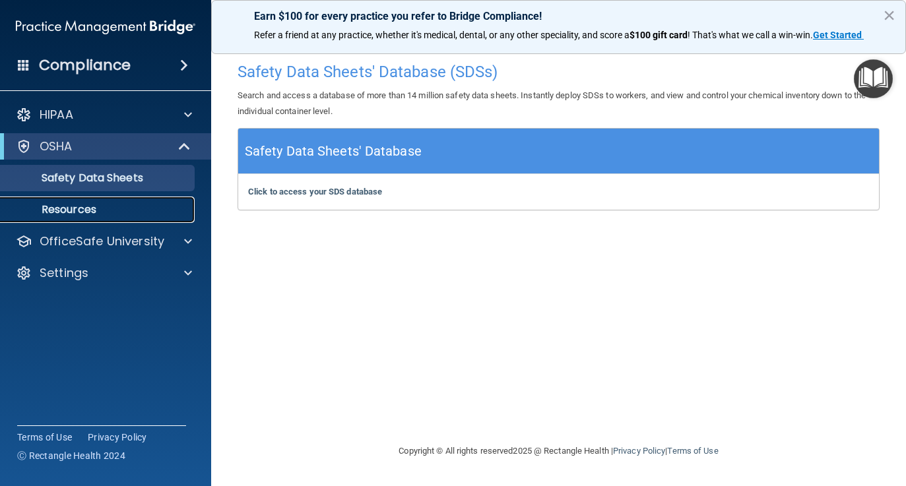
click at [48, 213] on p "Resources" at bounding box center [99, 209] width 180 height 13
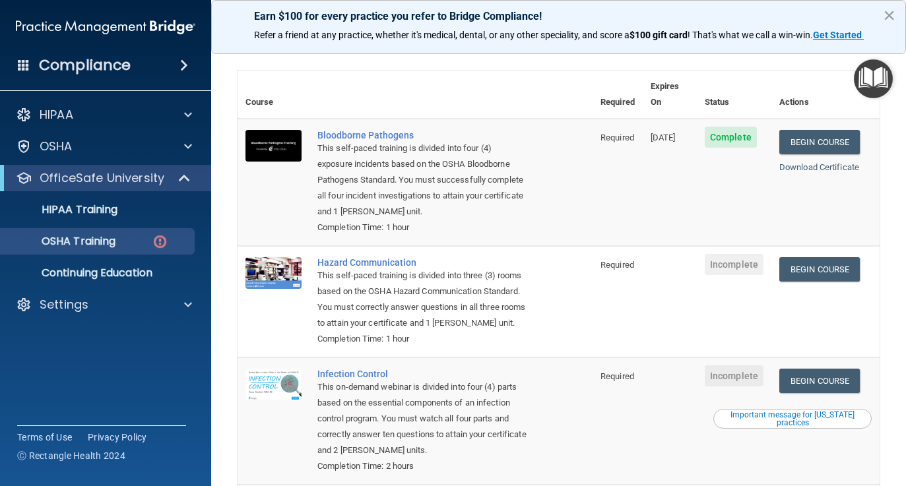
scroll to position [81, 0]
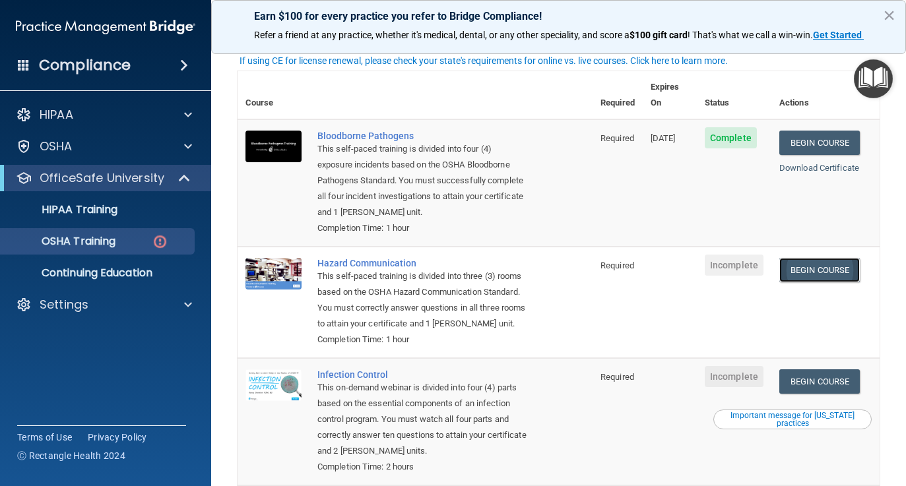
click at [819, 273] on td "Begin Course Download Certificate" at bounding box center [826, 303] width 108 height 112
click at [805, 277] on link "Begin Course" at bounding box center [820, 270] width 81 height 24
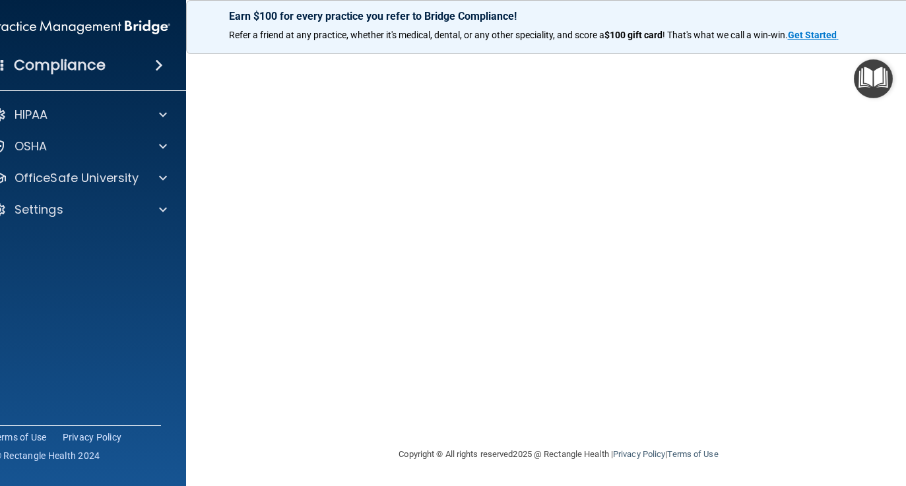
scroll to position [42, 0]
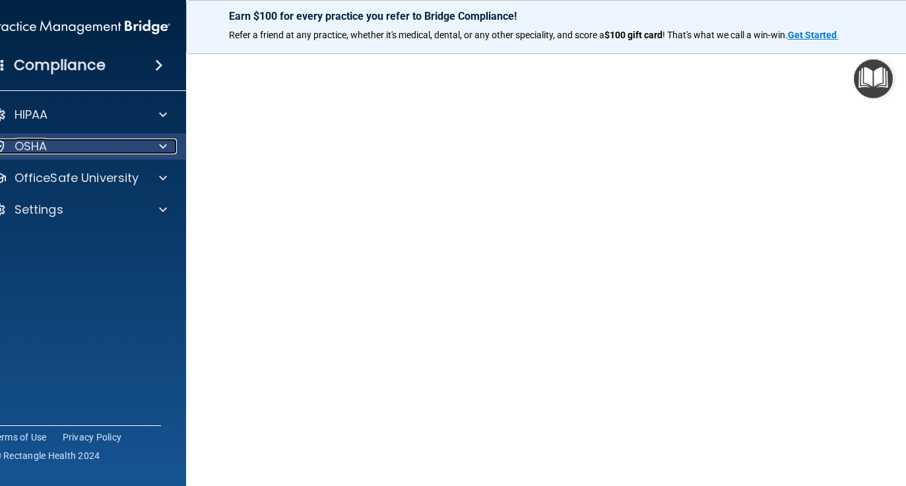
click at [147, 145] on div at bounding box center [160, 147] width 33 height 16
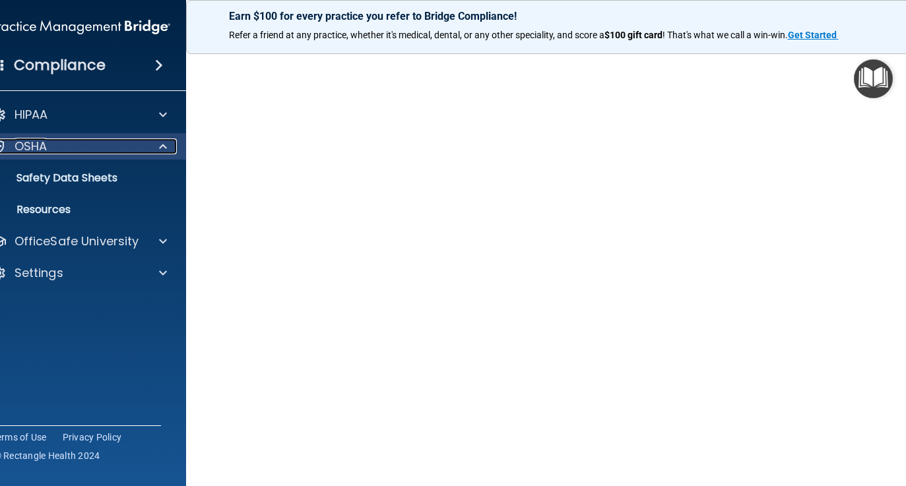
click at [148, 144] on div at bounding box center [160, 147] width 33 height 16
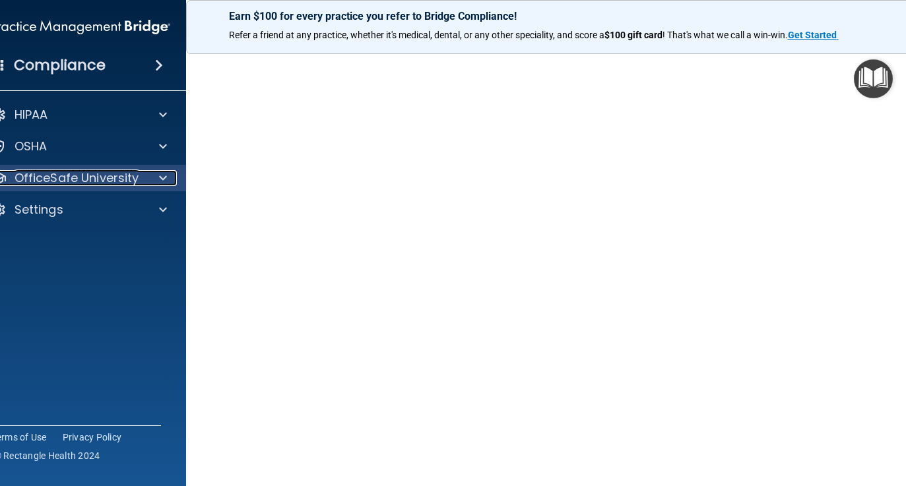
click at [160, 178] on span at bounding box center [163, 178] width 8 height 16
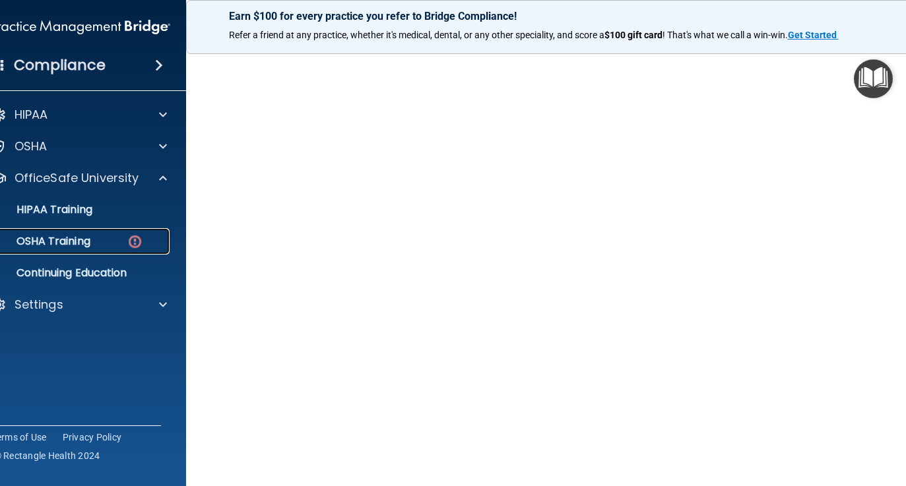
click at [98, 241] on div "OSHA Training" at bounding box center [73, 241] width 180 height 13
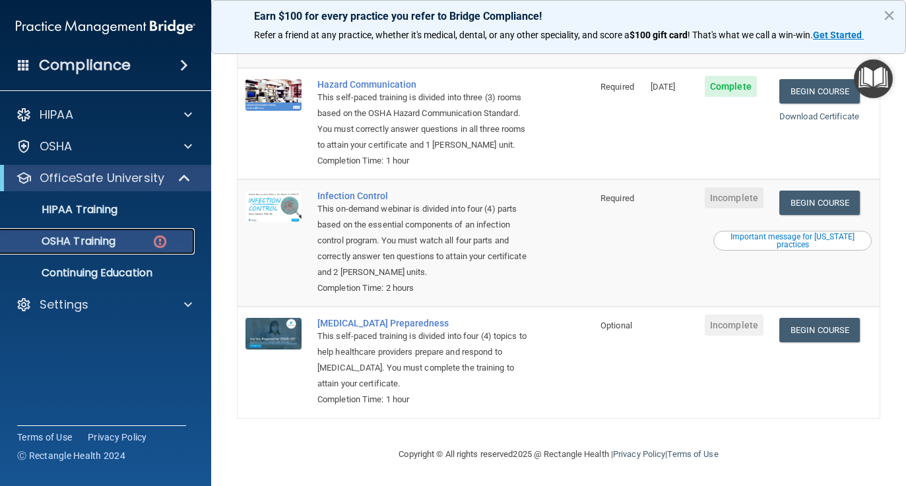
scroll to position [279, 0]
